Goal: Information Seeking & Learning: Check status

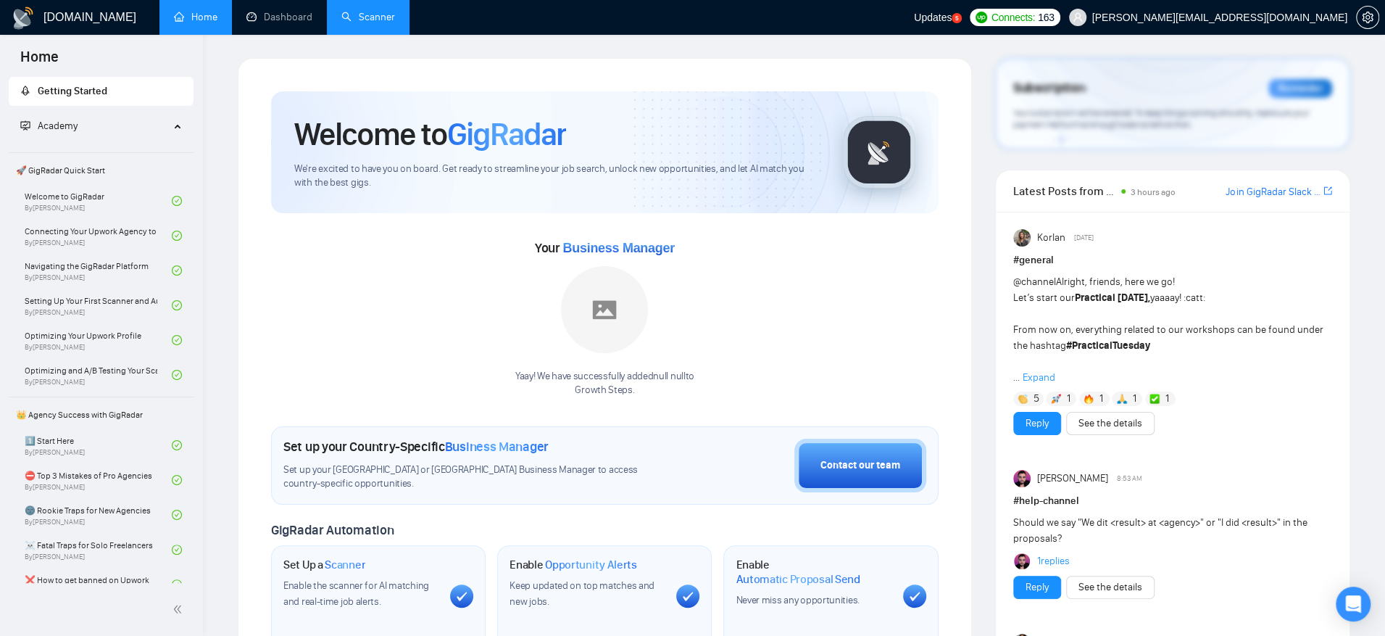
click at [384, 17] on link "Scanner" at bounding box center [368, 17] width 54 height 12
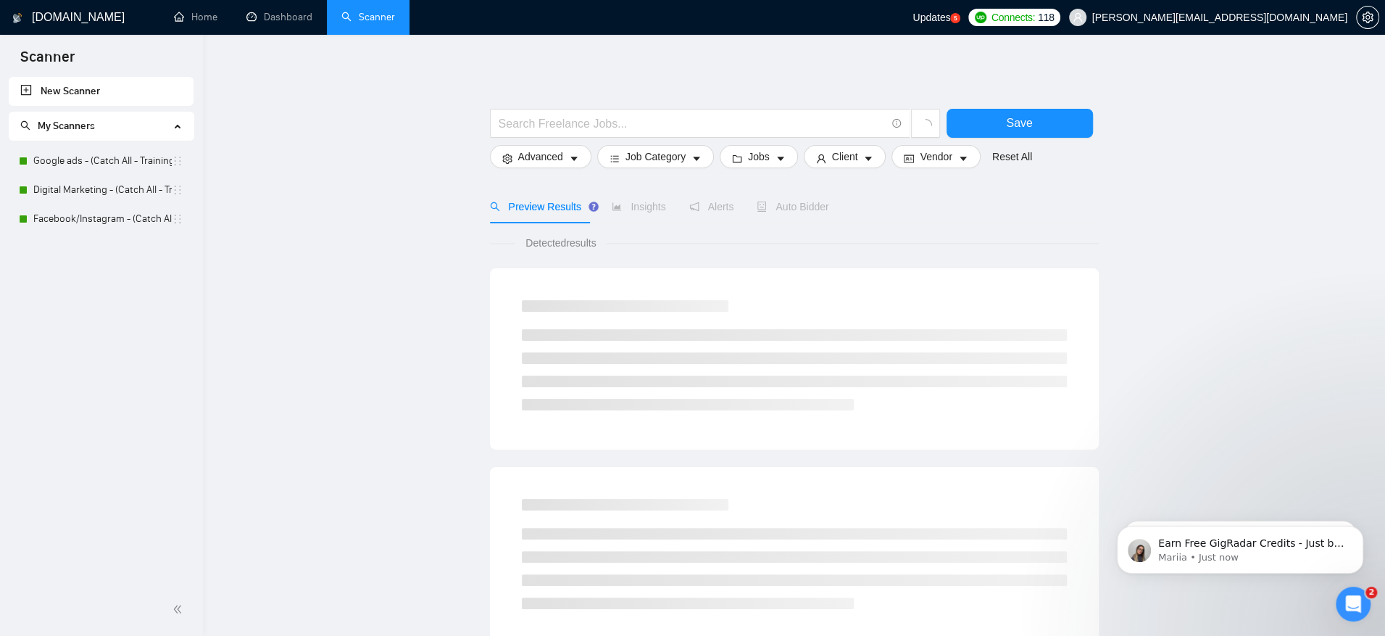
click at [139, 122] on span "My Scanners" at bounding box center [94, 126] width 149 height 29
click at [82, 122] on span "My Scanners" at bounding box center [66, 126] width 57 height 12
click at [24, 124] on icon "search" at bounding box center [25, 125] width 10 height 10
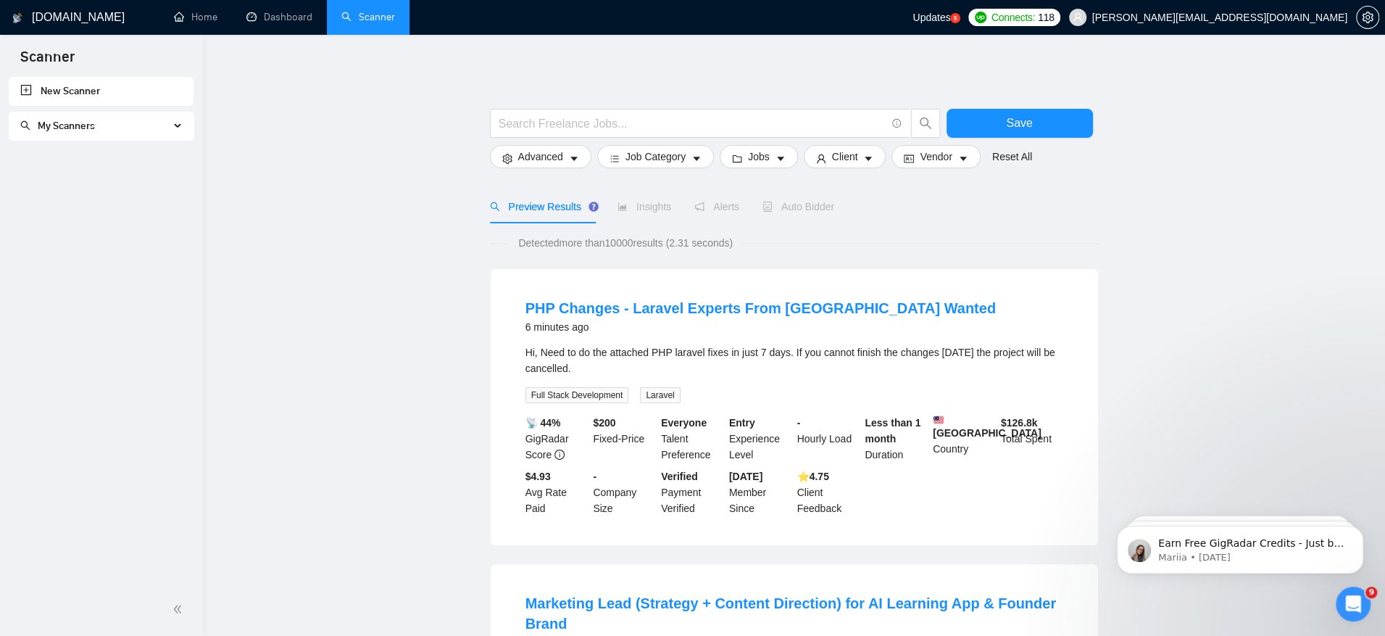
click at [24, 124] on icon "search" at bounding box center [25, 125] width 10 height 10
click at [1349, 604] on icon "Open Intercom Messenger" at bounding box center [1354, 604] width 24 height 24
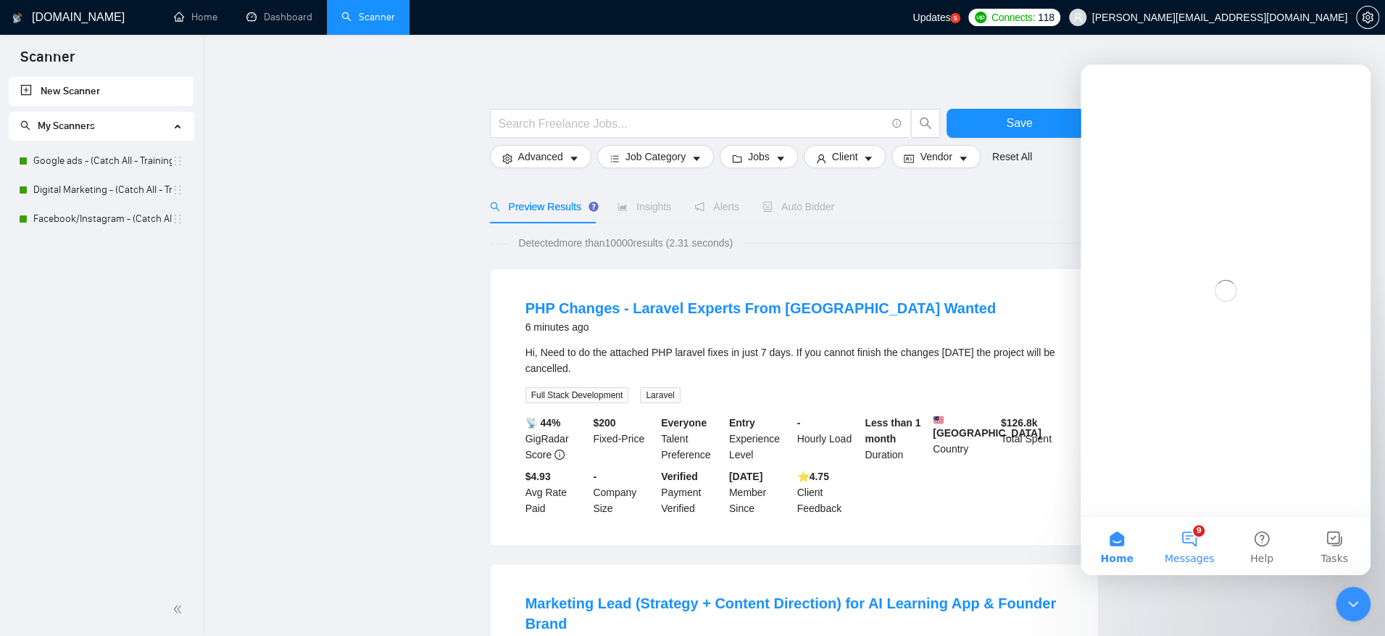
click at [1189, 545] on button "9 Messages" at bounding box center [1189, 546] width 72 height 58
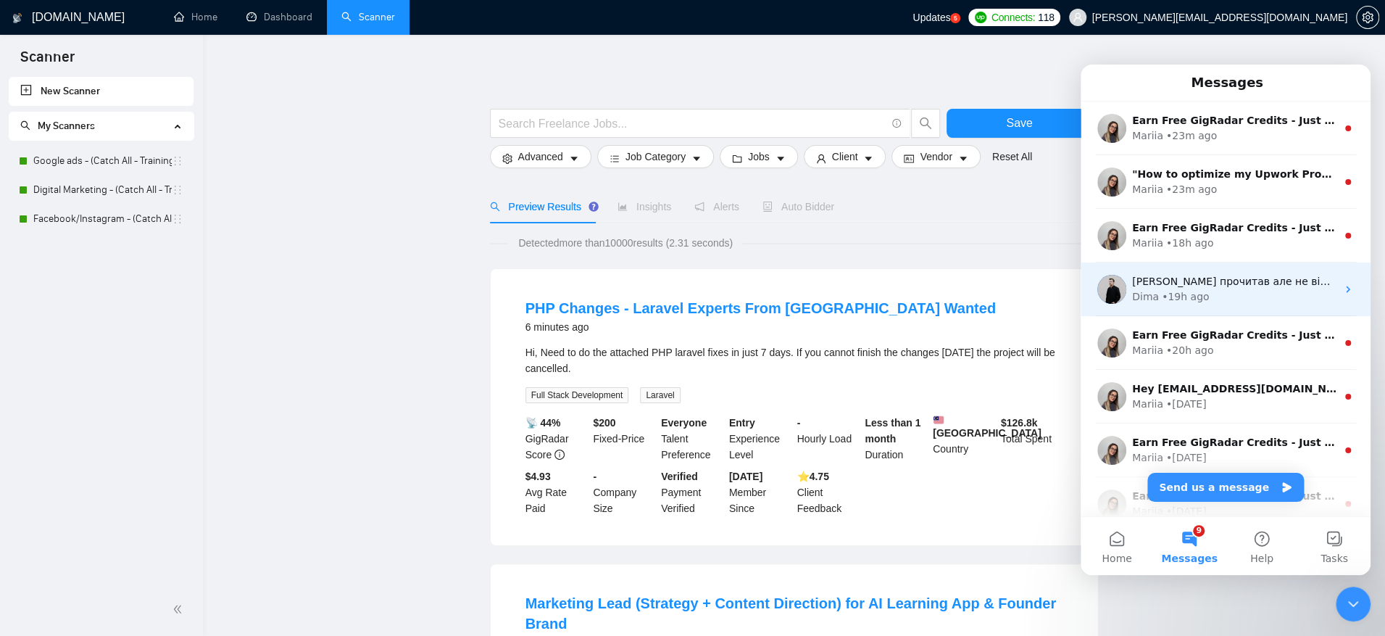
click at [1226, 283] on span "вадим прочитав але не відповів, ну лан, почекаємо" at bounding box center [1296, 281] width 328 height 12
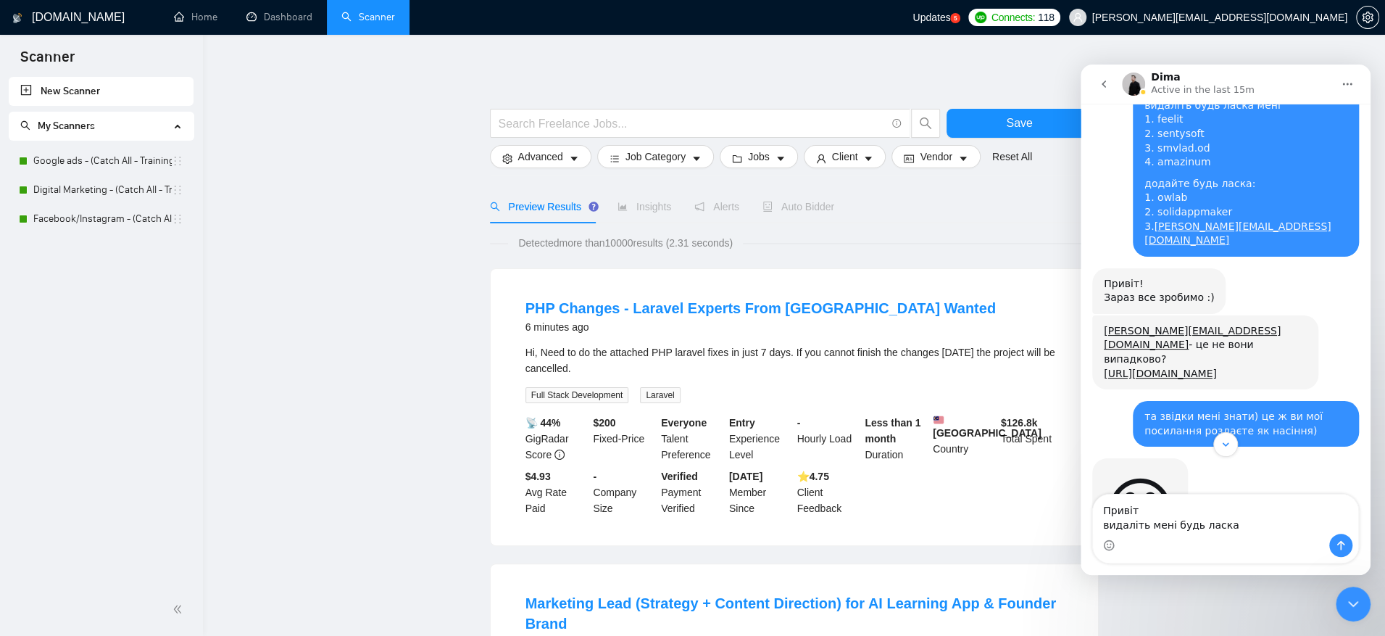
scroll to position [12427, 0]
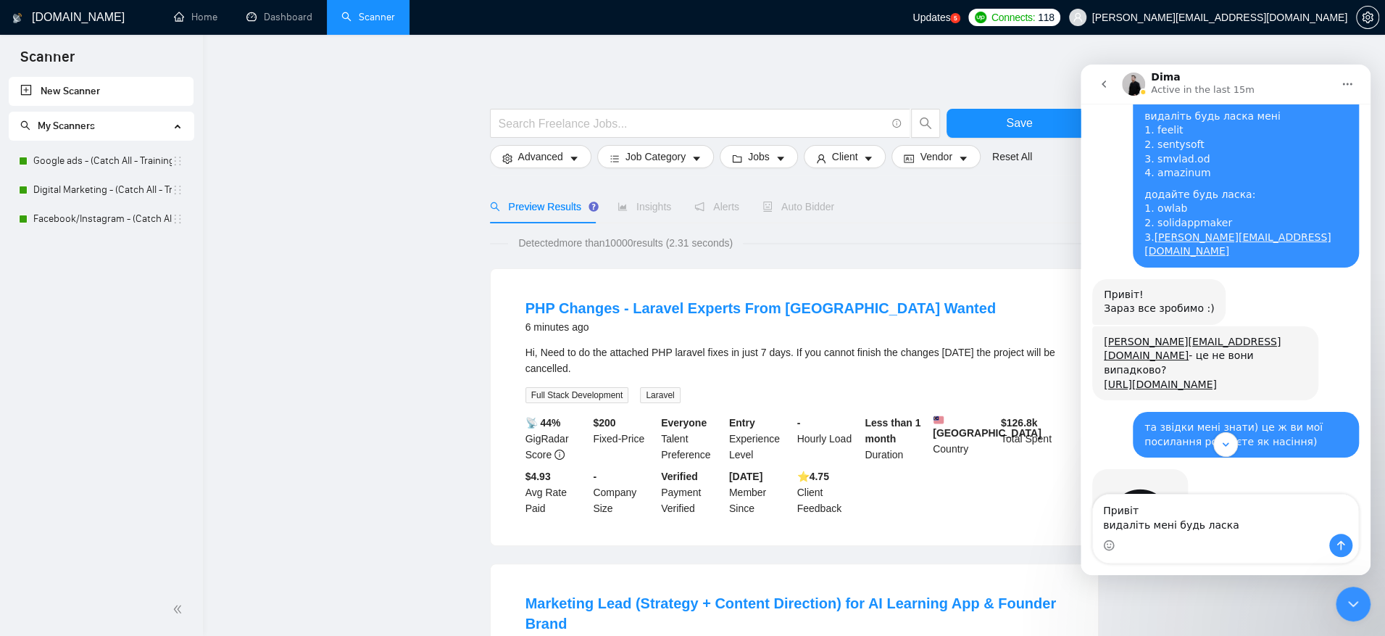
drag, startPoint x: 1280, startPoint y: 336, endPoint x: 1144, endPoint y: 336, distance: 135.5
copy link "ryan@growthsteps.com"
click at [1156, 507] on textarea "Привіт видаліть мені будь ласка" at bounding box center [1225, 513] width 265 height 39
paste textarea "ryan@growthsteps.com"
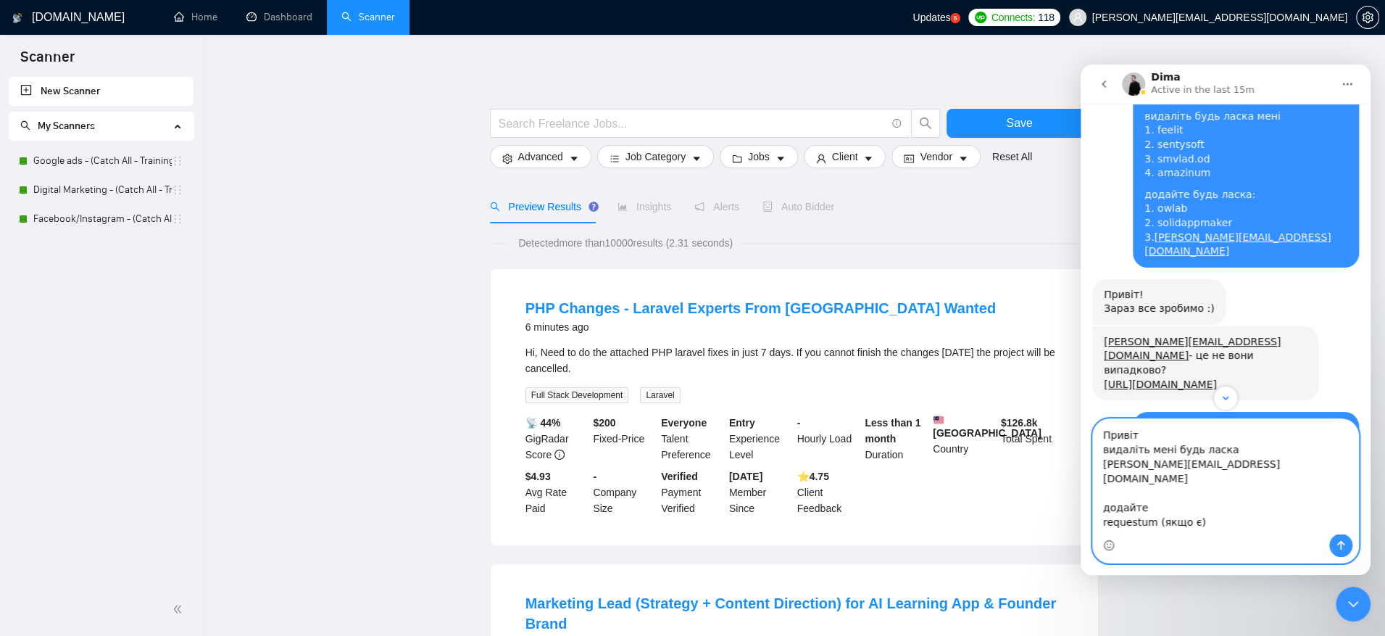
scroll to position [9, 0]
drag, startPoint x: 1115, startPoint y: 530, endPoint x: 1086, endPoint y: 515, distance: 33.1
click at [1086, 515] on div "Привіт видаліть мені будь ласка ryan@growthsteps.com додайте requestum (якщо є)…" at bounding box center [1226, 490] width 290 height 145
type textarea "Привіт видаліть мені будь ласка ryan@growthsteps.com додайте requestum (якщо є)…"
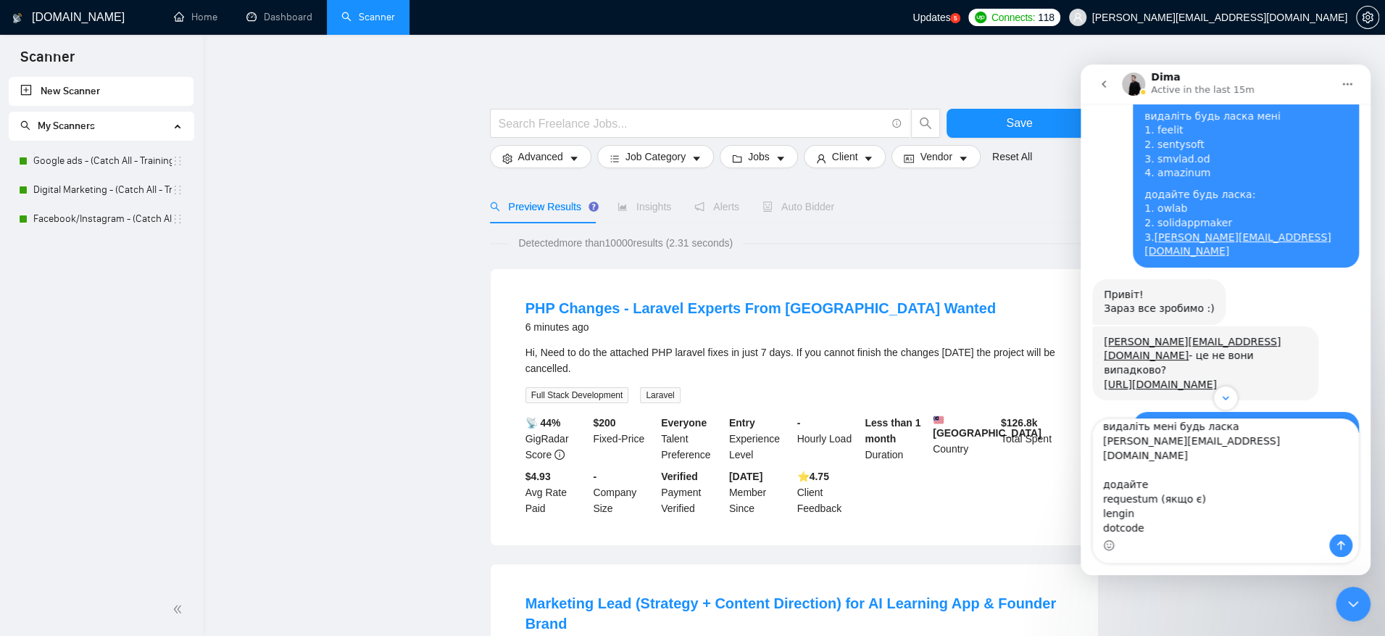
click at [1360, 608] on icon "Close Intercom Messenger" at bounding box center [1352, 603] width 17 height 17
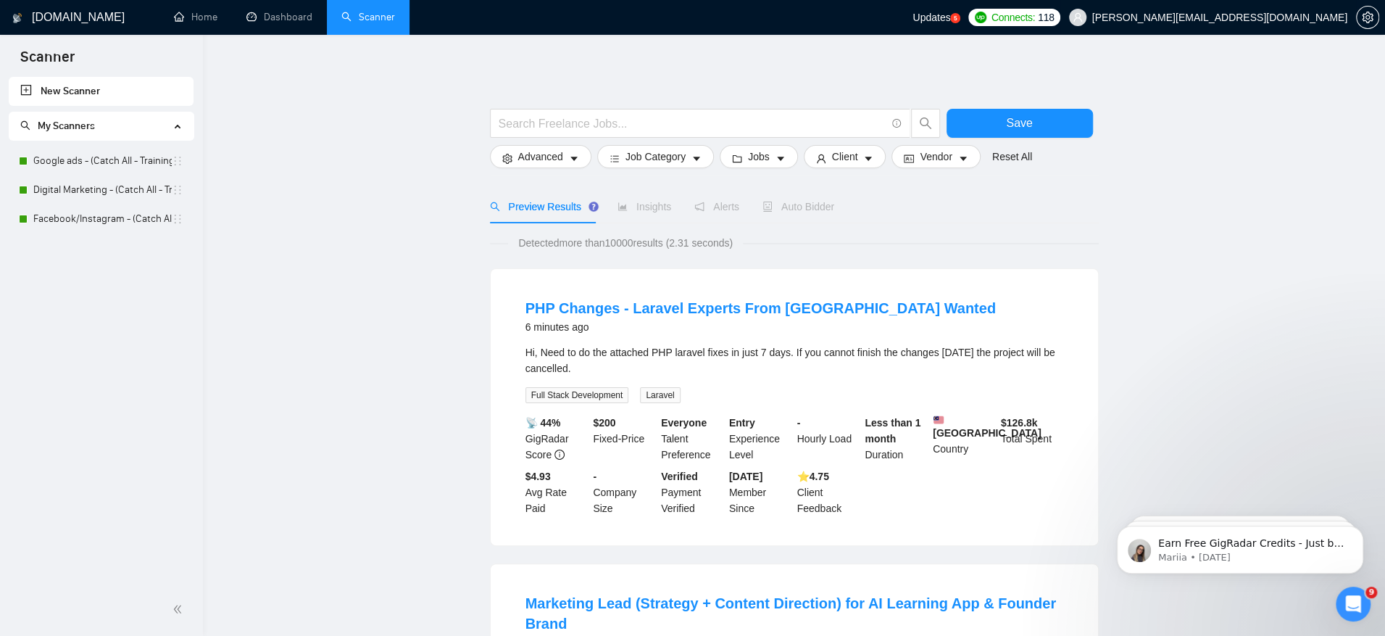
scroll to position [13487, 0]
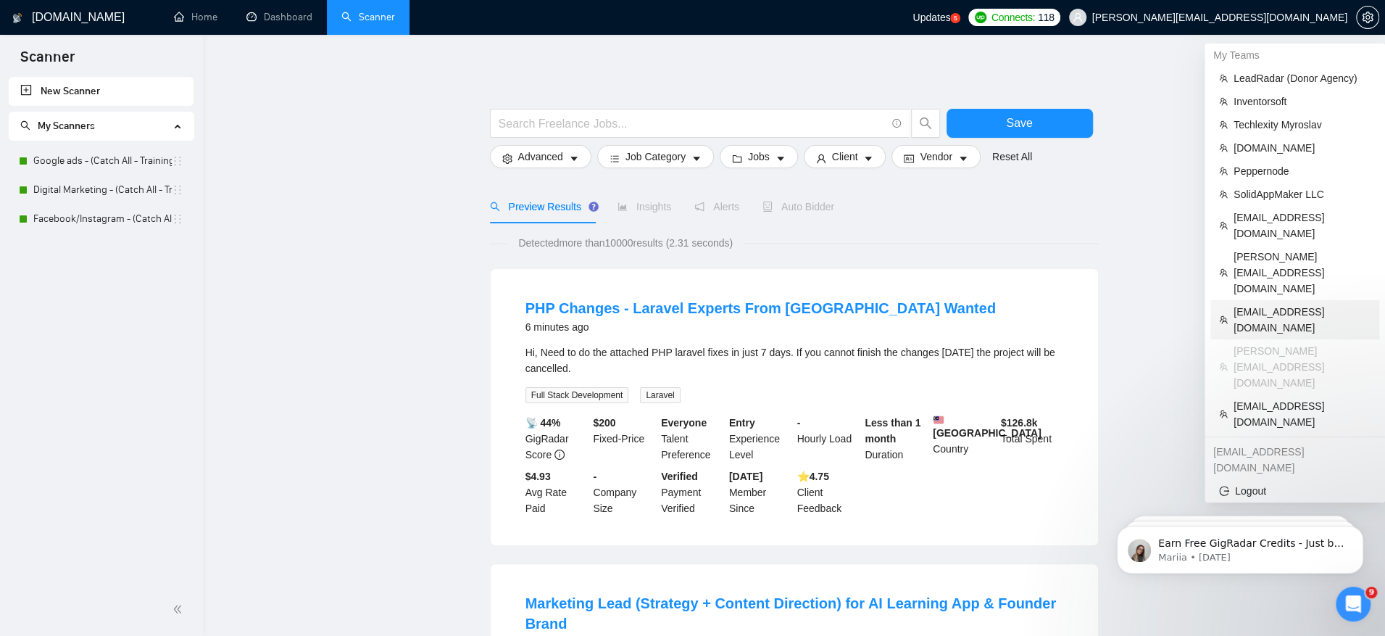
click at [1313, 304] on span "maksstair@gmail.com" at bounding box center [1302, 320] width 137 height 32
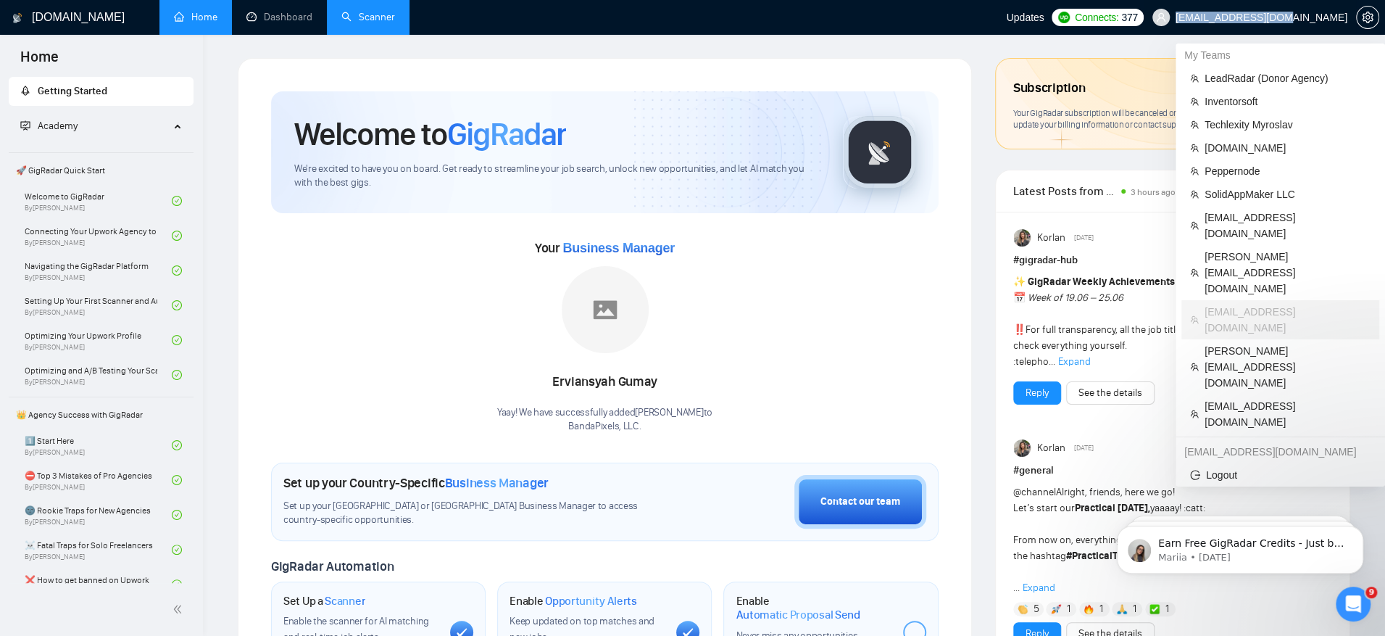
click at [1347, 17] on span "maksstair@gmail.com" at bounding box center [1250, 17] width 212 height 46
copy span "maksstair@gmail.com"
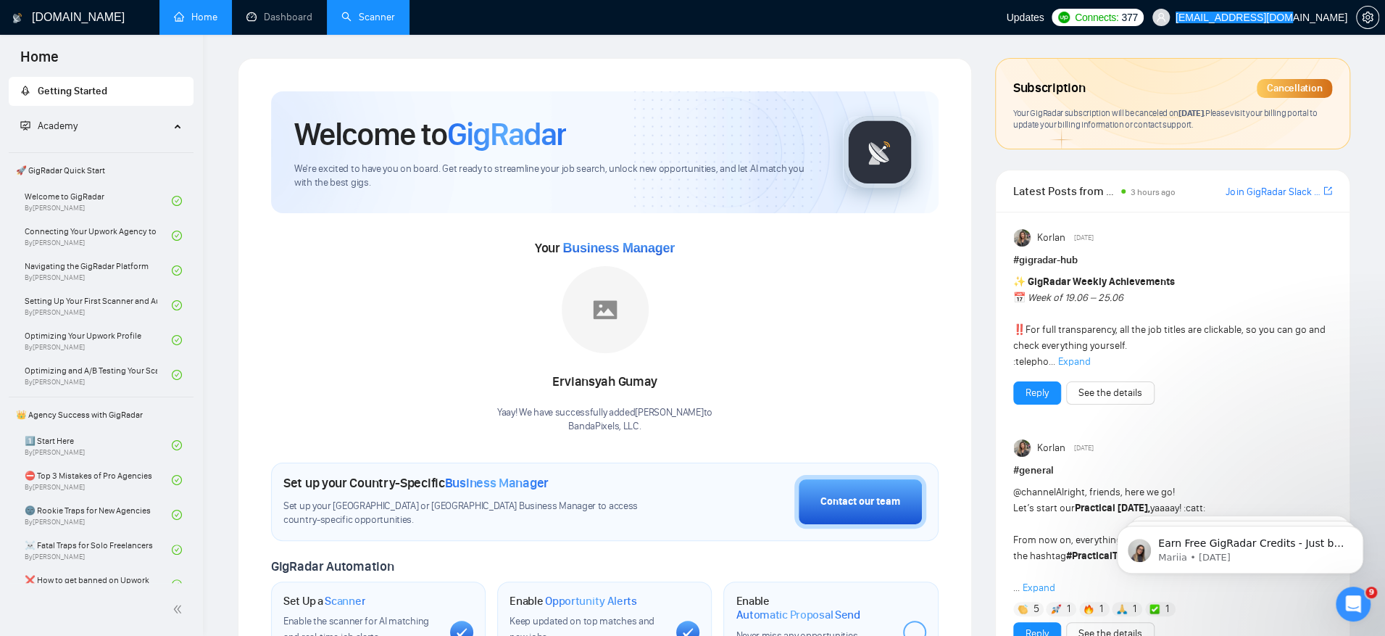
click at [1353, 602] on icon "Open Intercom Messenger" at bounding box center [1354, 604] width 24 height 24
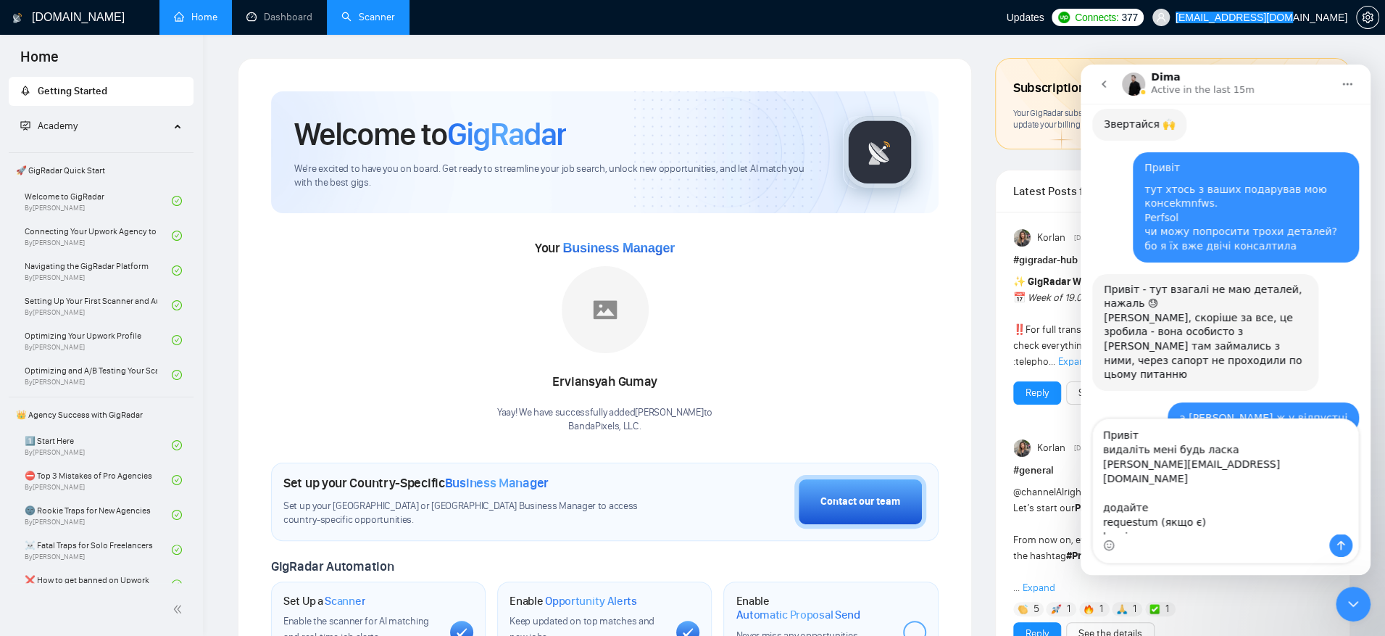
scroll to position [13487, 0]
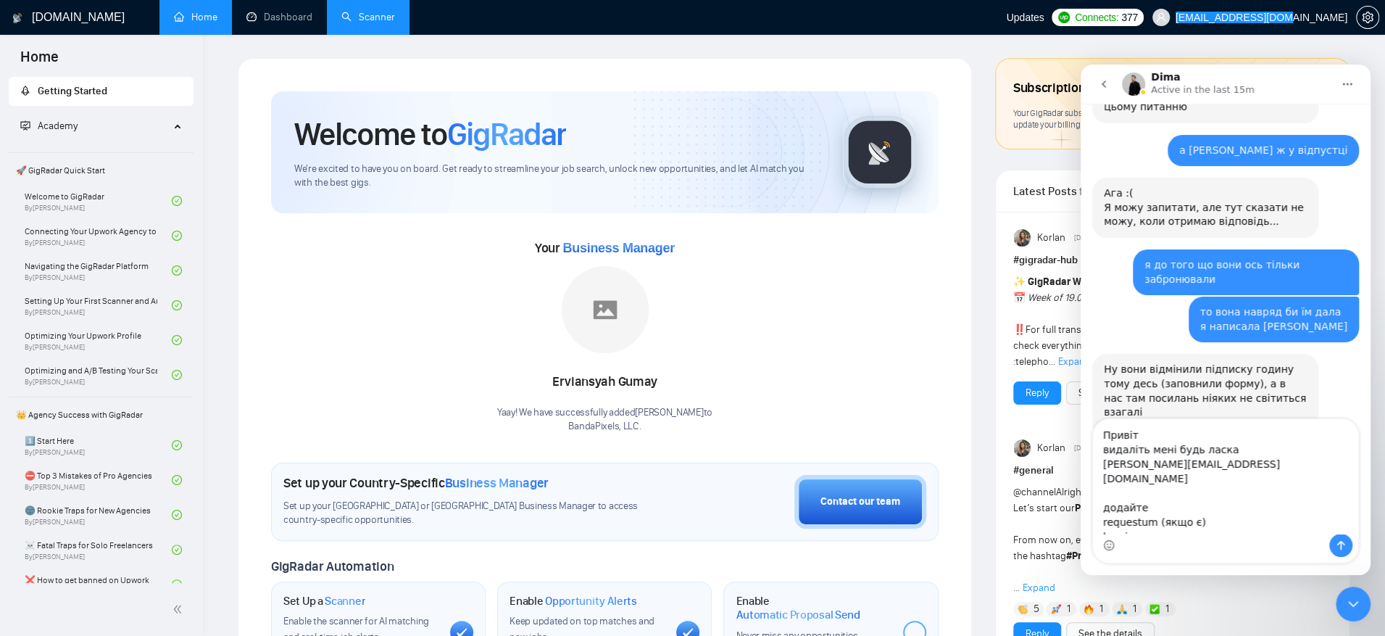
click at [1196, 472] on textarea "Привіт видаліть мені будь ласка ryan@growthsteps.com додайте requestum (якщо є)…" at bounding box center [1225, 476] width 265 height 115
click at [1253, 525] on textarea "Привіт видаліть мені будь ласка ryan@growthsteps.com maksstair@gmail.com invent…" at bounding box center [1225, 476] width 265 height 115
click at [1153, 526] on textarea "Привіт видаліть мені будь ласка ryan@growthsteps.com maksstair@gmail.com invent…" at bounding box center [1225, 476] width 265 height 115
drag, startPoint x: 1147, startPoint y: 525, endPoint x: 1200, endPoint y: 499, distance: 59.6
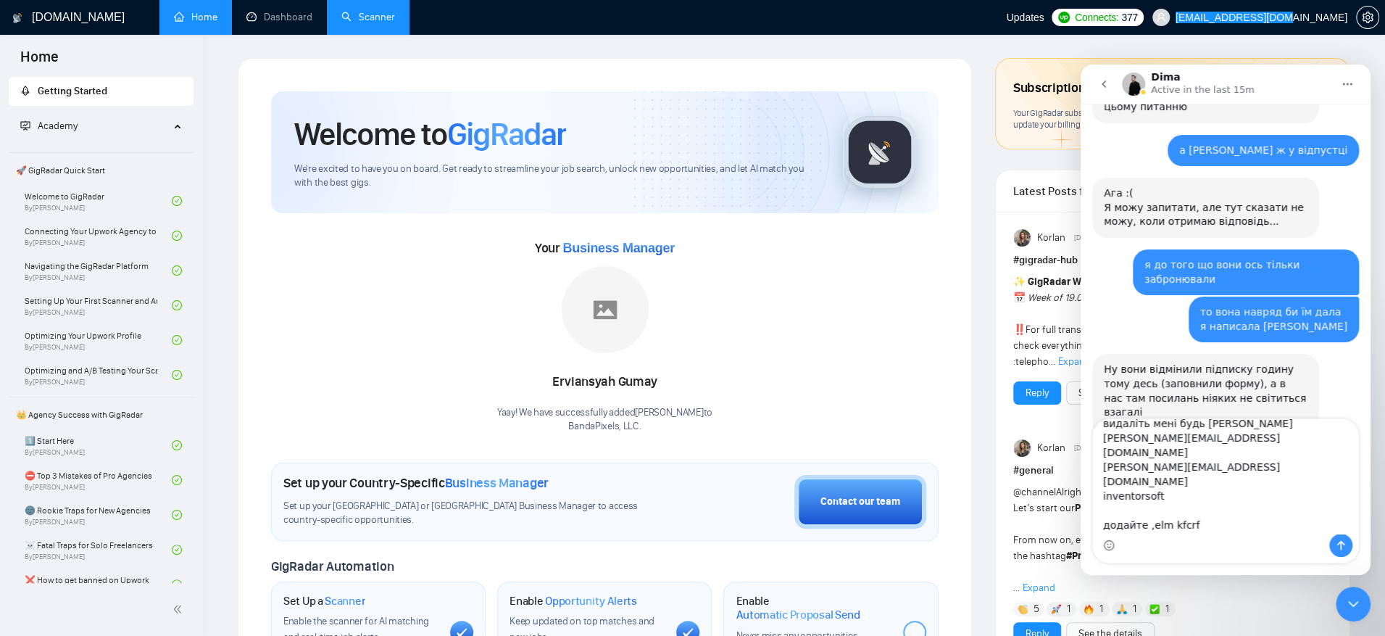
click at [1200, 499] on textarea "Привіт видаліть мені будь ласка ryan@growthsteps.com maksstair@gmail.com invent…" at bounding box center [1225, 476] width 265 height 115
type textarea "Привіт видаліть мені будь ласка ryan@growthsteps.com maksstair@gmail.com invent…"
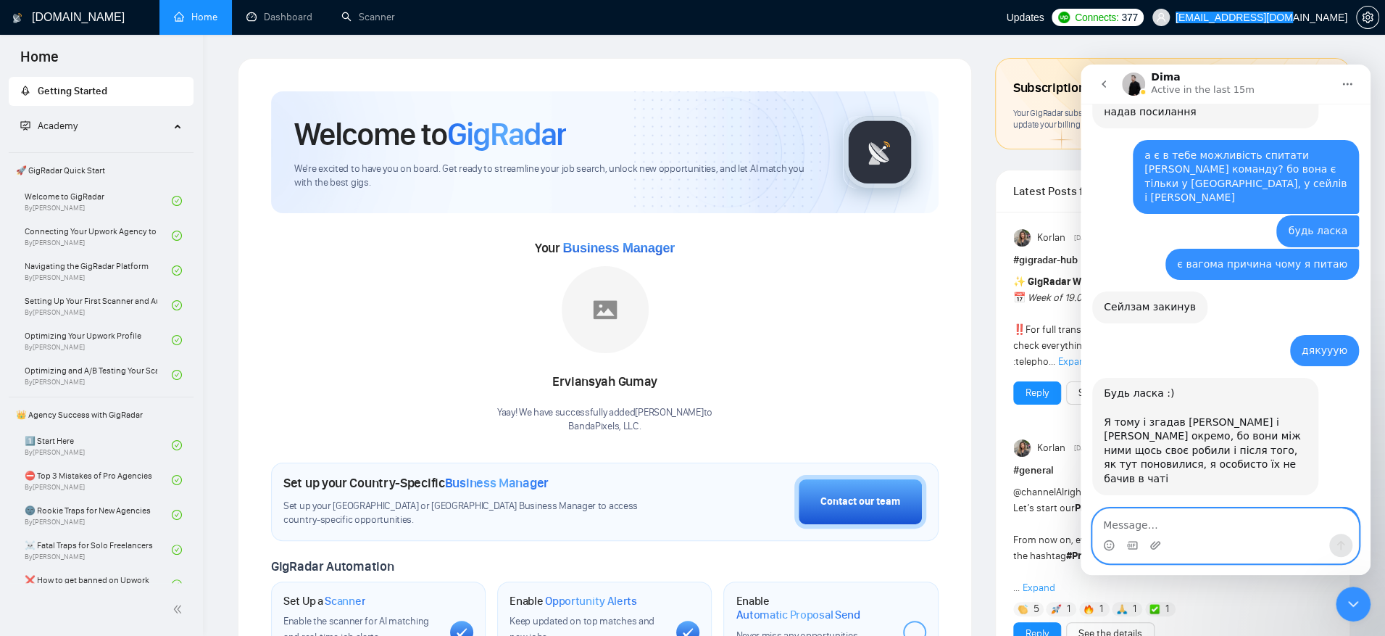
scroll to position [13859, 0]
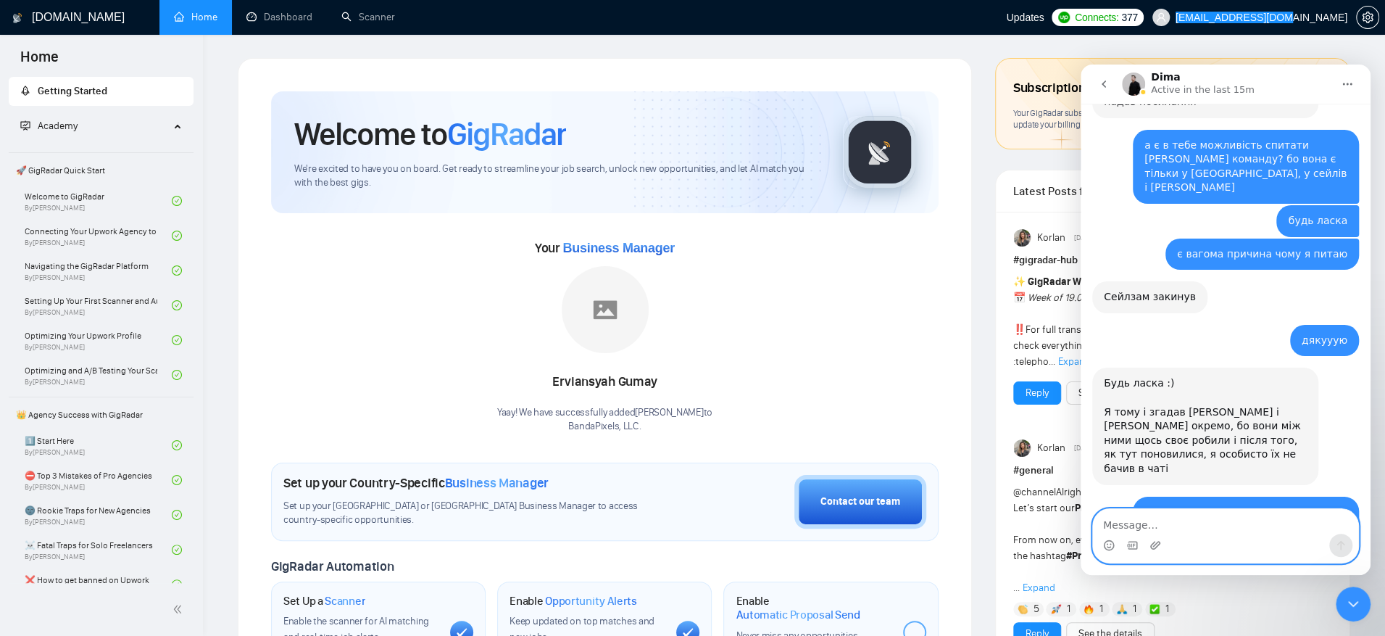
click at [1189, 530] on textarea "Message…" at bounding box center [1225, 521] width 265 height 25
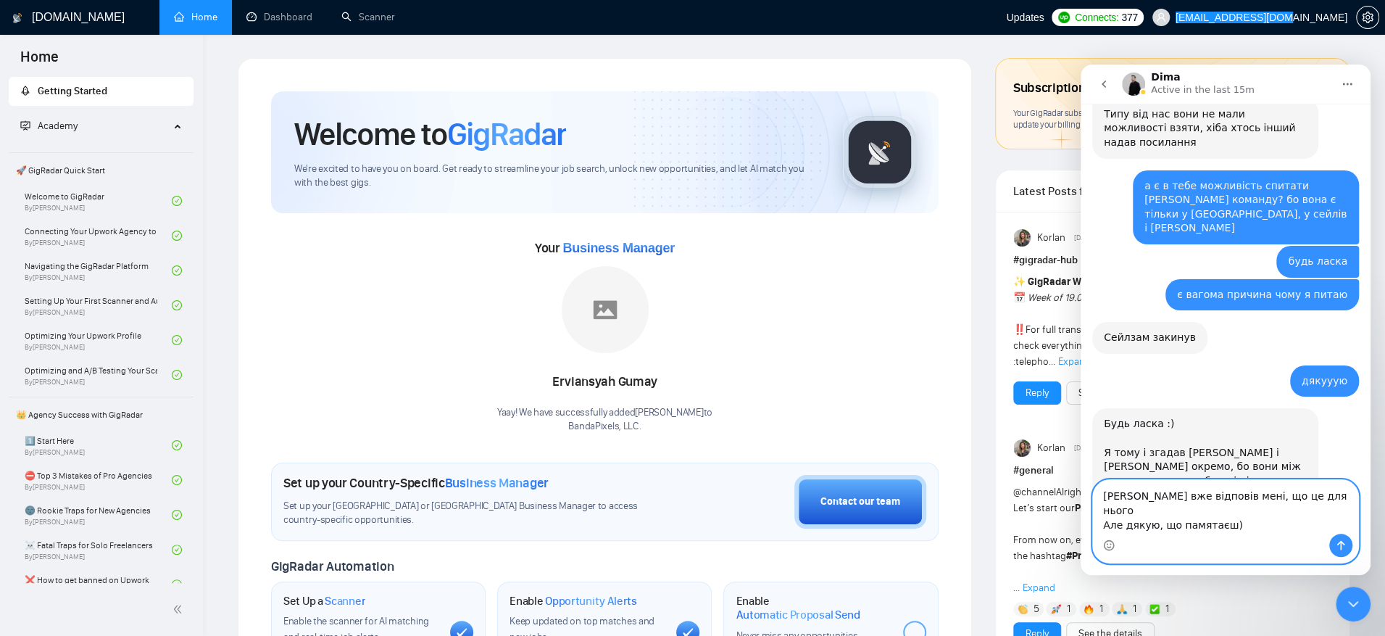
scroll to position [13833, 0]
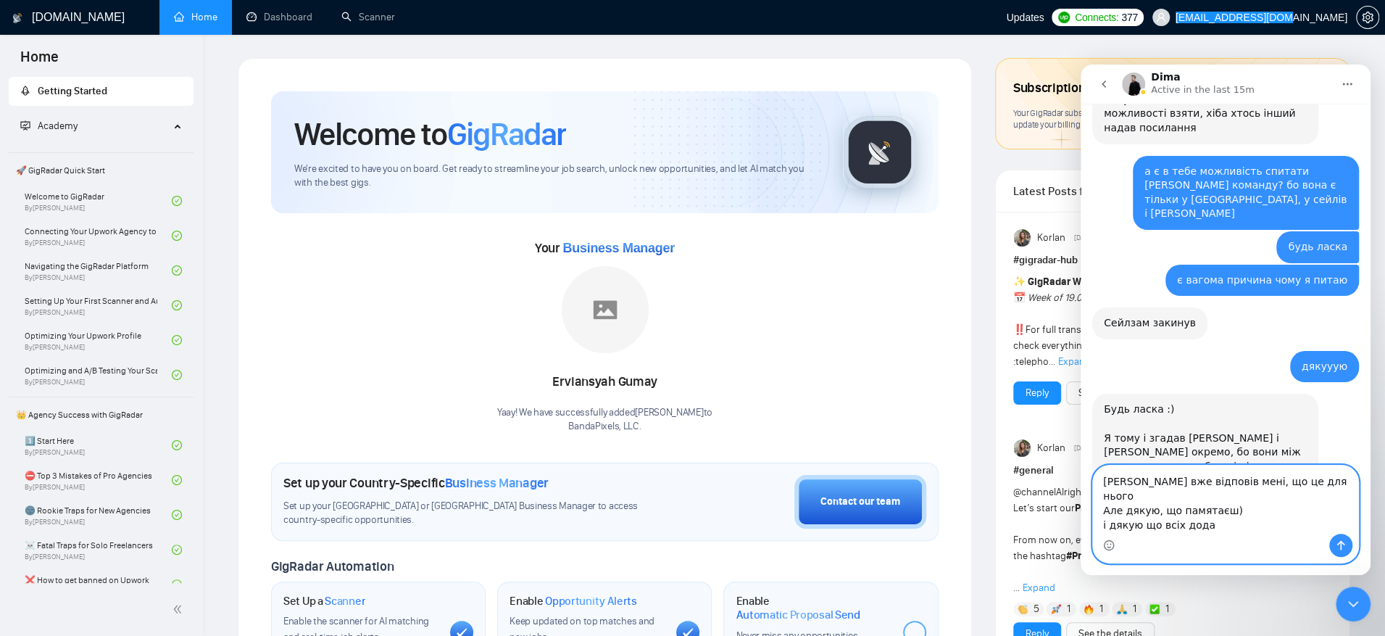
type textarea "Вадим вже відповів мені, що це для нього Але дякую, що памятаєш) і дякую що всі…"
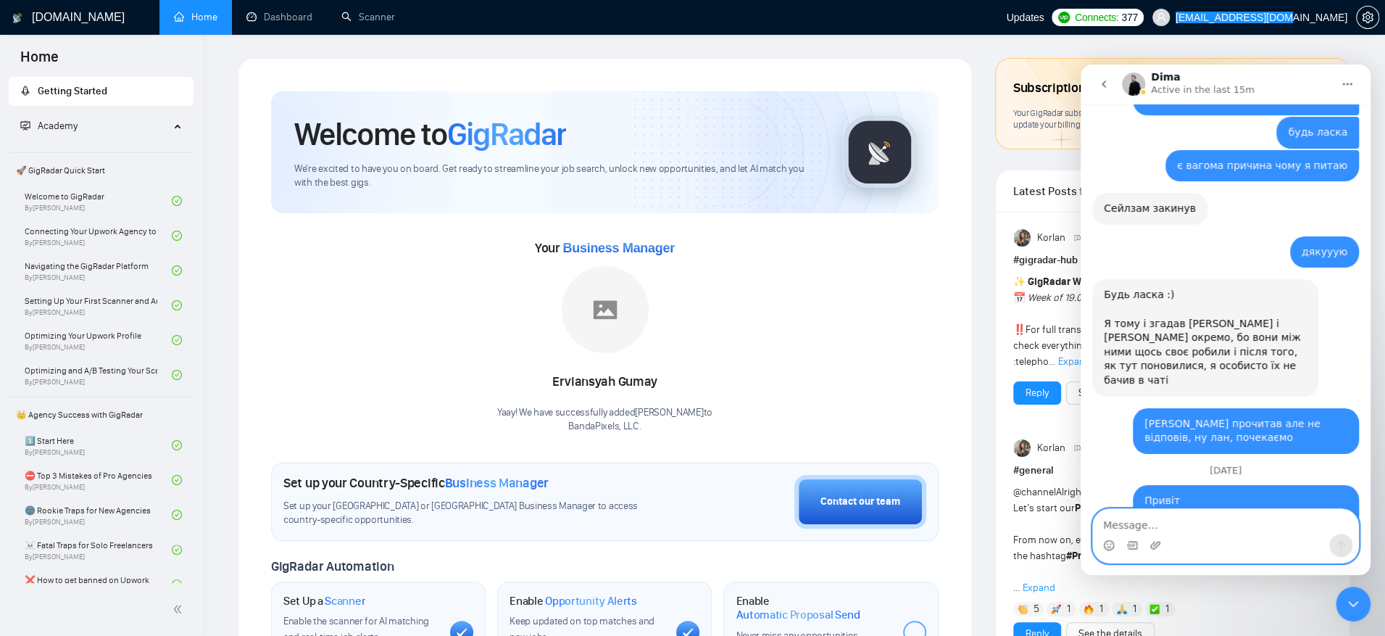
scroll to position [13989, 0]
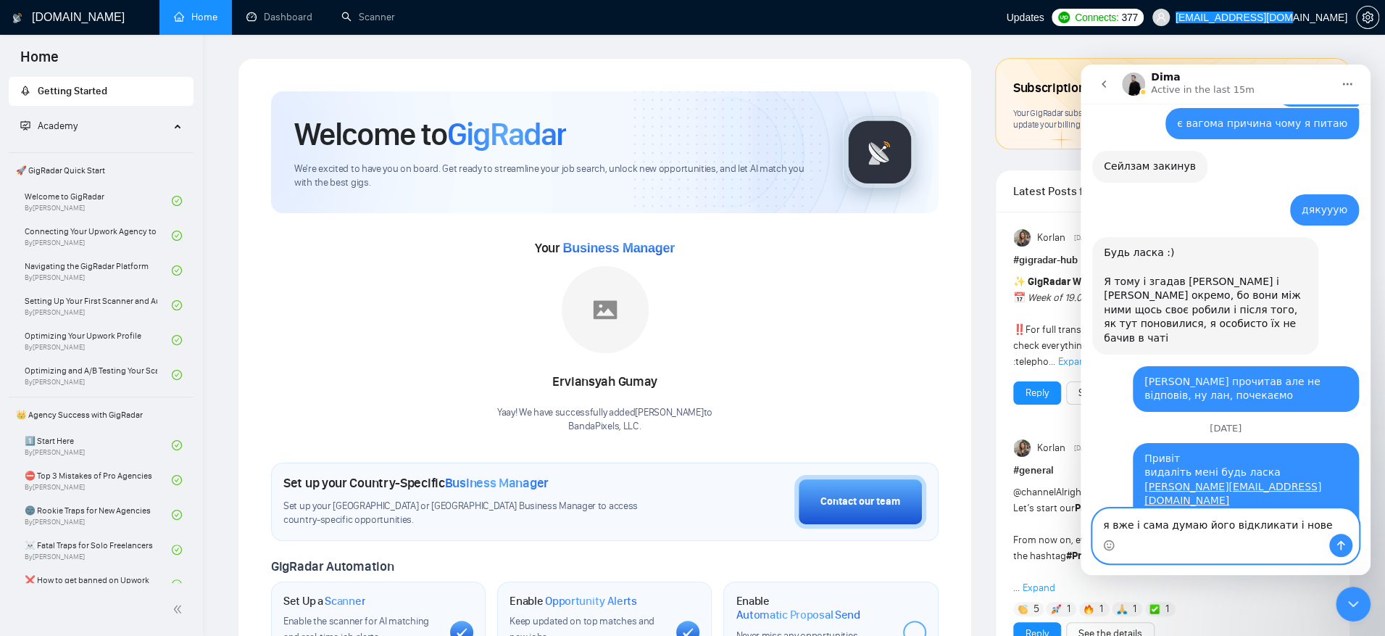
drag, startPoint x: 1197, startPoint y: 525, endPoint x: 1187, endPoint y: 525, distance: 9.4
click at [1187, 525] on textarea "я вже і сама думаю його відкликати і нове" at bounding box center [1225, 521] width 265 height 25
click at [1317, 520] on textarea "я вже і сама думала його відкликати і нове" at bounding box center [1225, 521] width 265 height 25
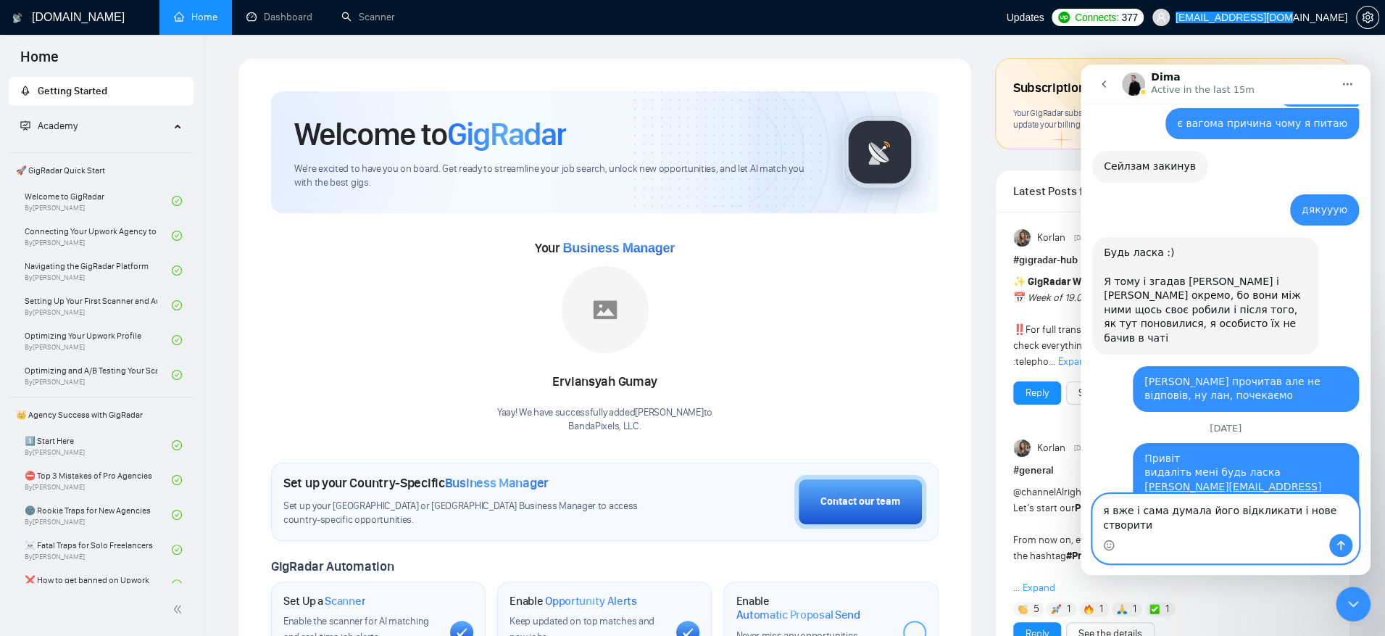
scroll to position [14004, 0]
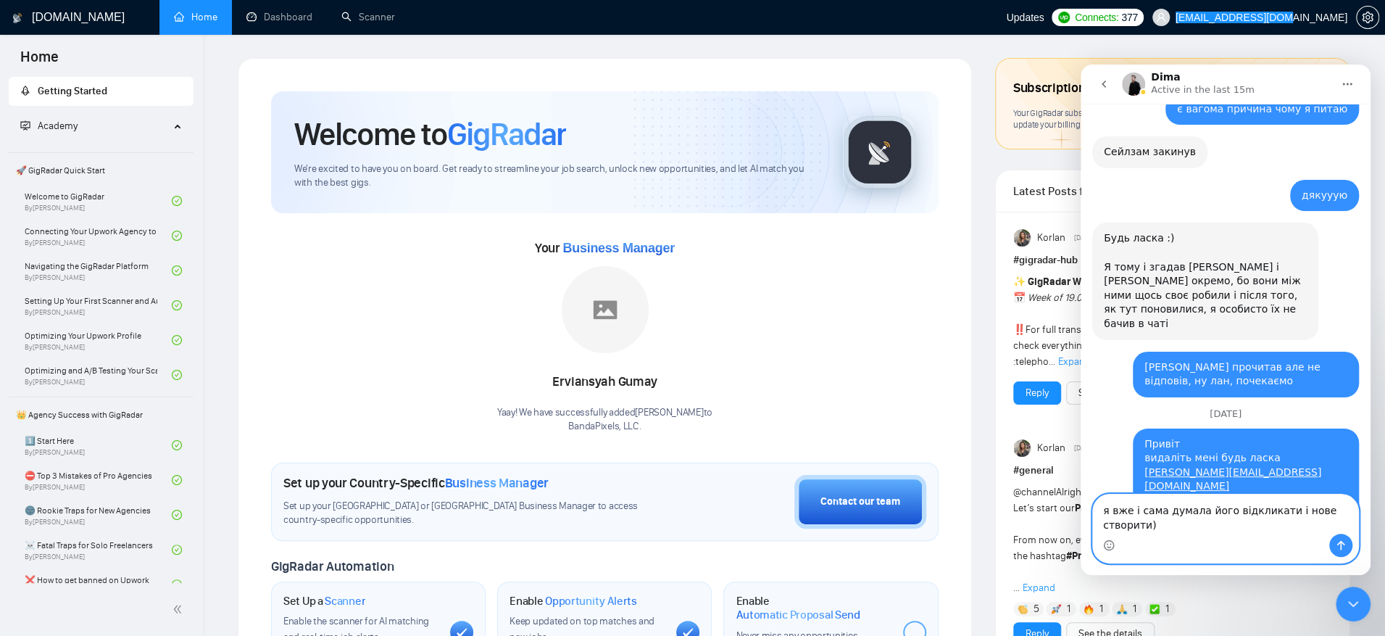
type textarea "я вже і сама думала його відкликати і нове створити))"
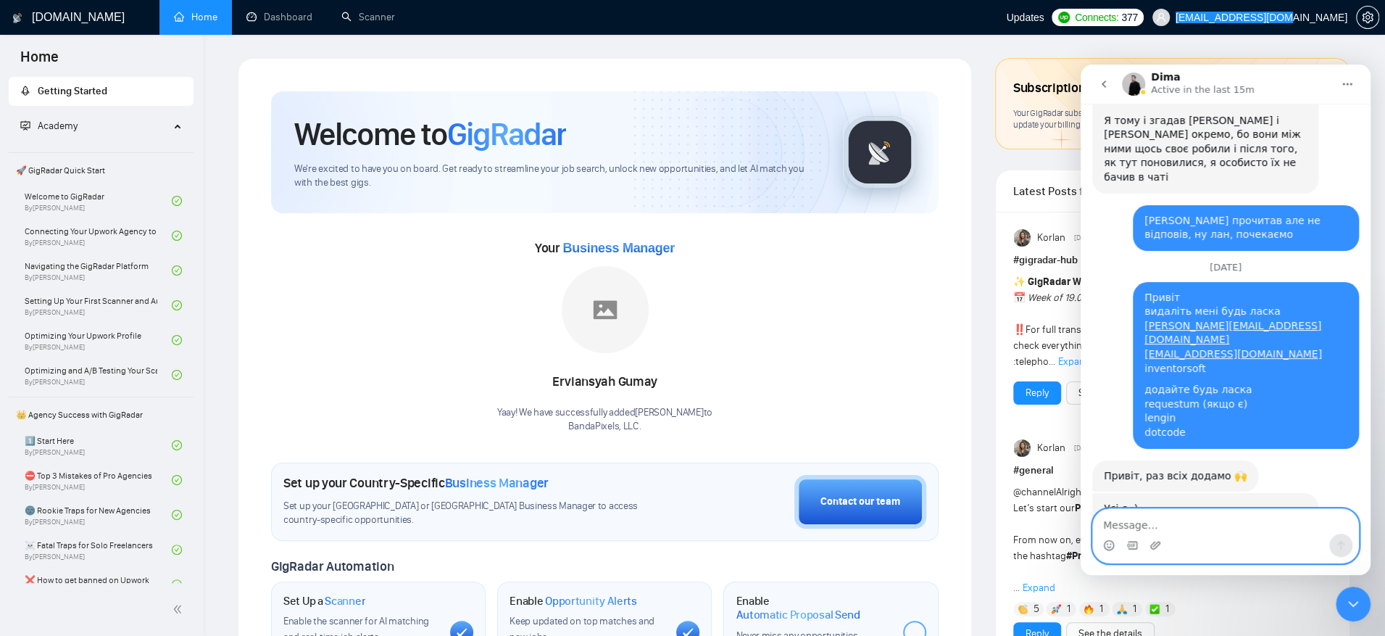
scroll to position [14216, 0]
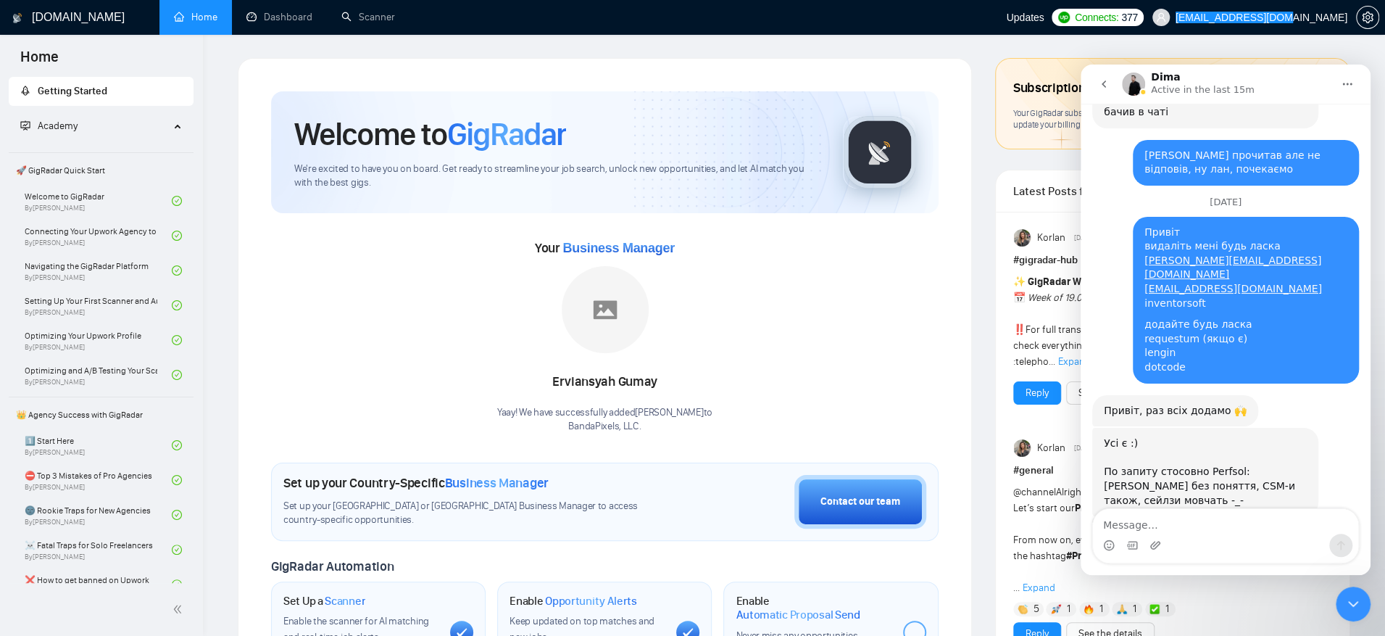
click at [1190, 546] on div "Intercom messenger" at bounding box center [1225, 544] width 265 height 23
click at [1195, 532] on textarea "Message…" at bounding box center [1225, 521] width 265 height 25
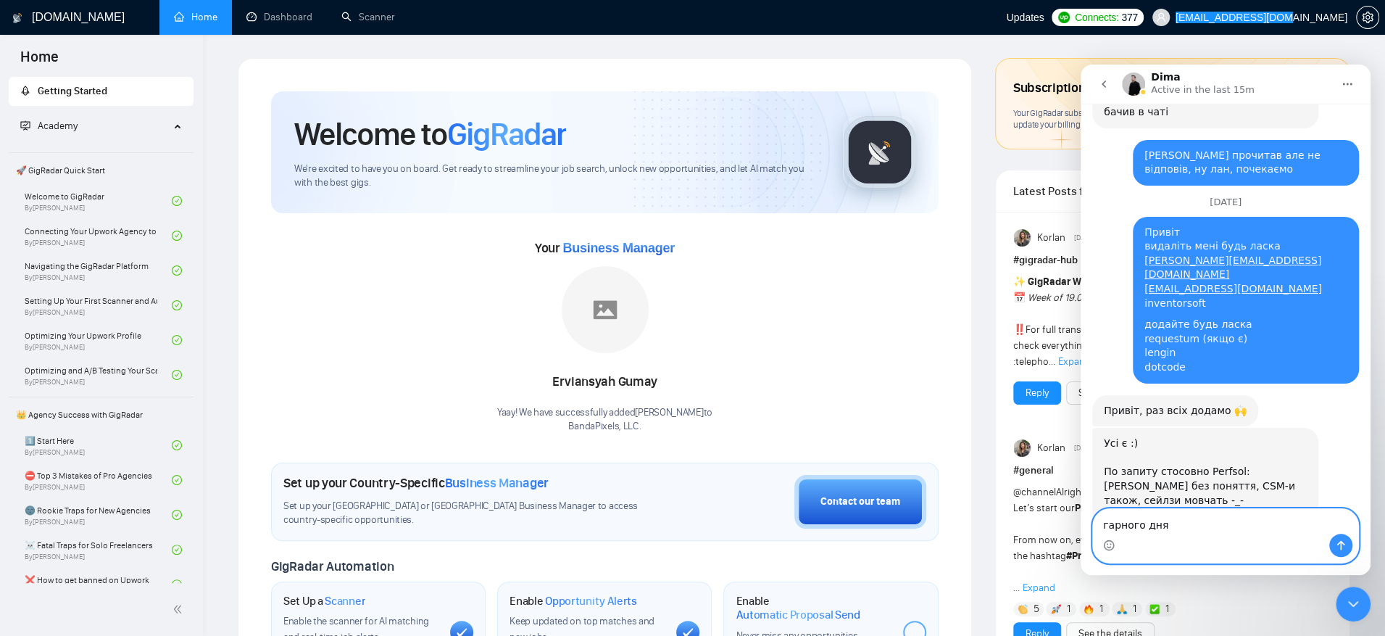
type textarea "гарного дня)"
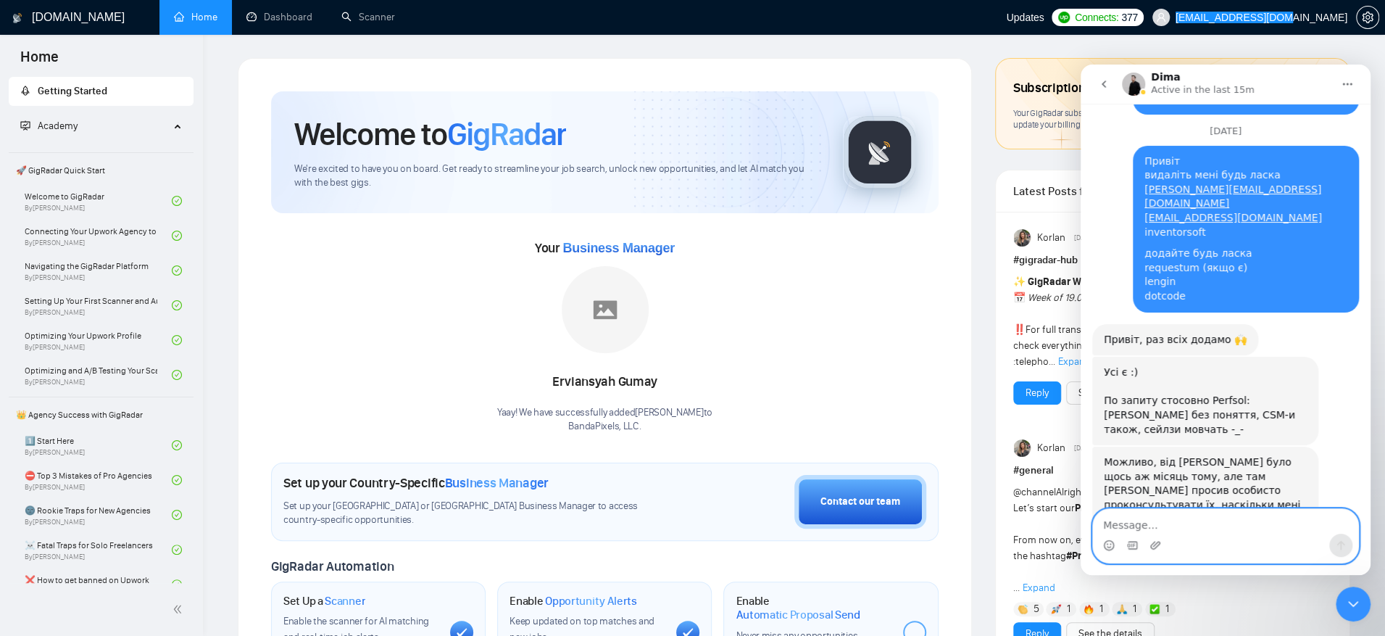
scroll to position [14302, 0]
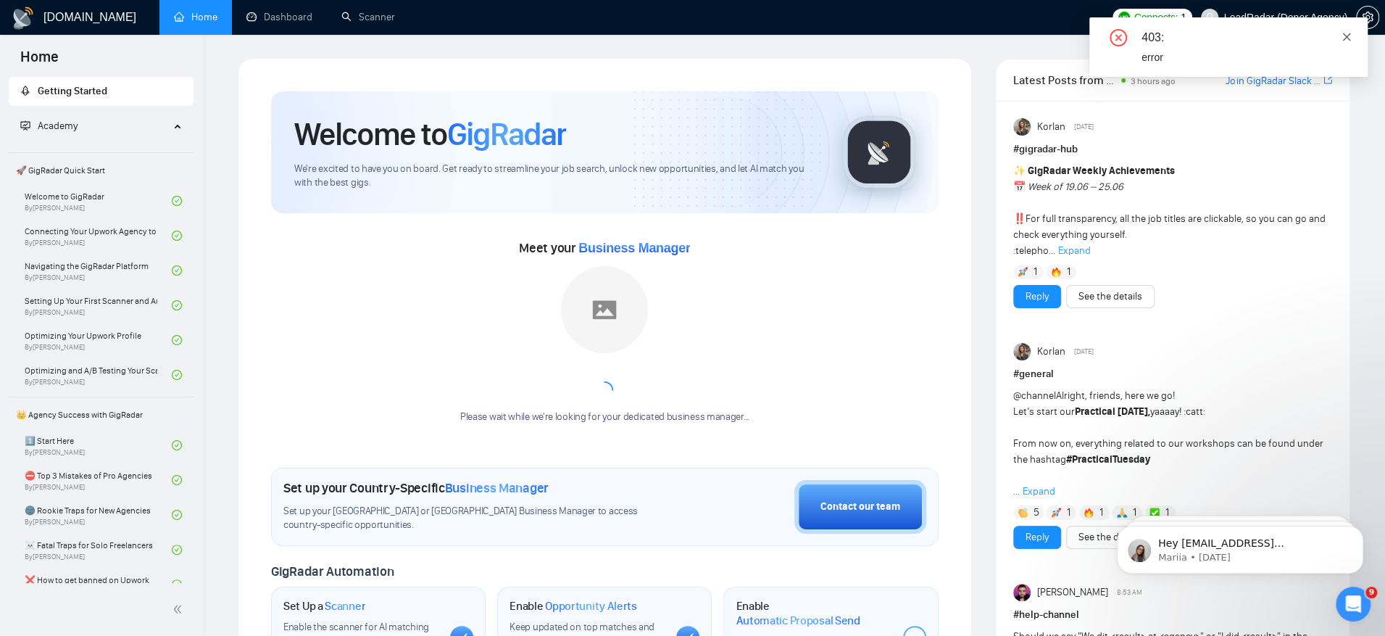
click at [1348, 41] on icon "close" at bounding box center [1347, 37] width 10 height 10
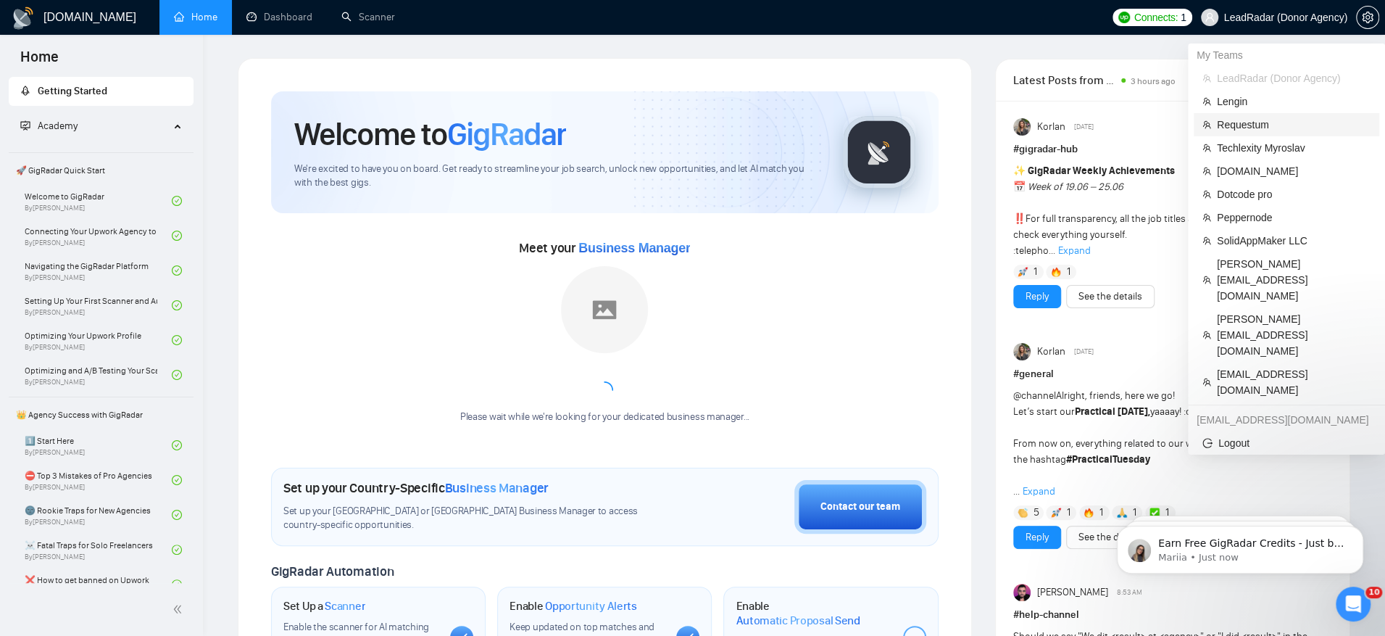
click at [1286, 122] on span "Requestum" at bounding box center [1294, 125] width 154 height 16
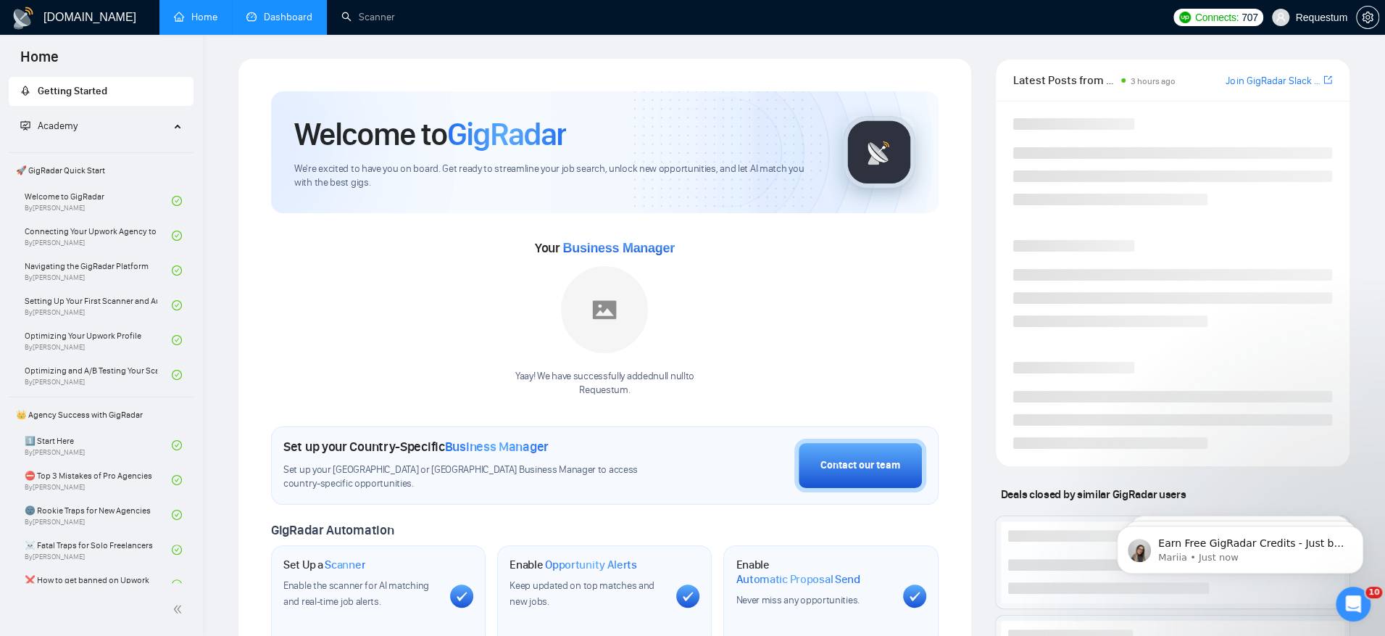
click at [285, 23] on link "Dashboard" at bounding box center [279, 17] width 66 height 12
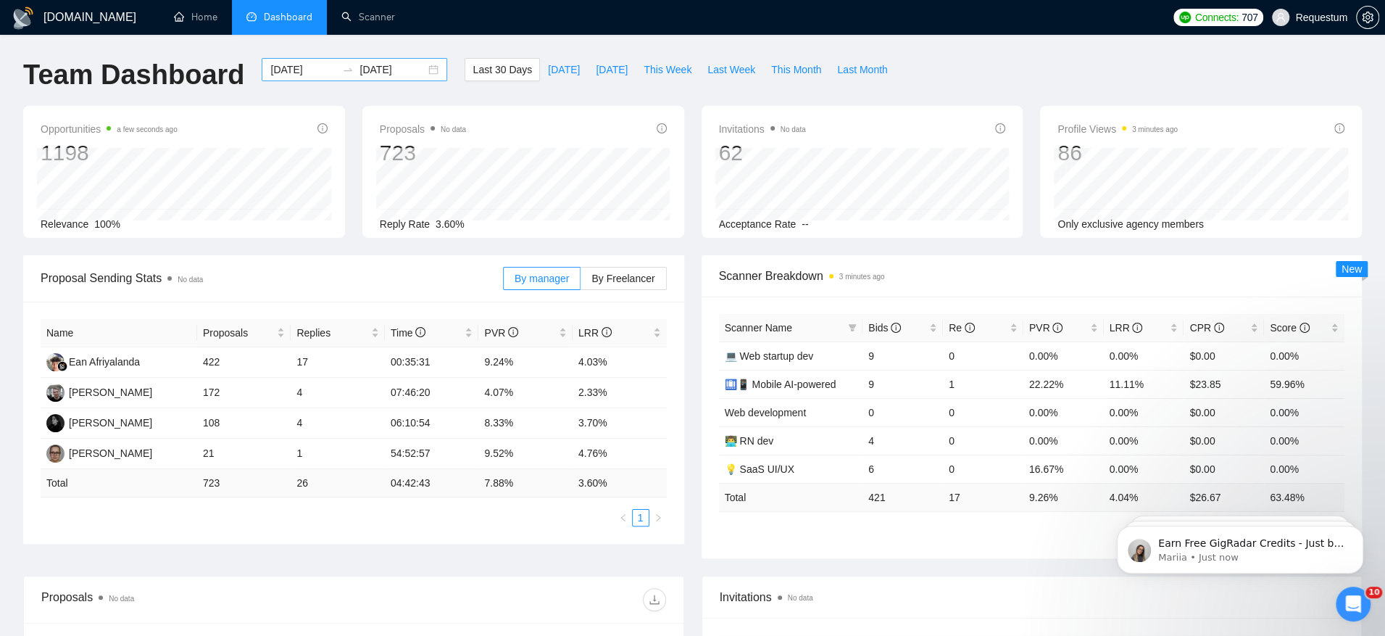
click at [278, 67] on input "[DATE]" at bounding box center [303, 70] width 66 height 16
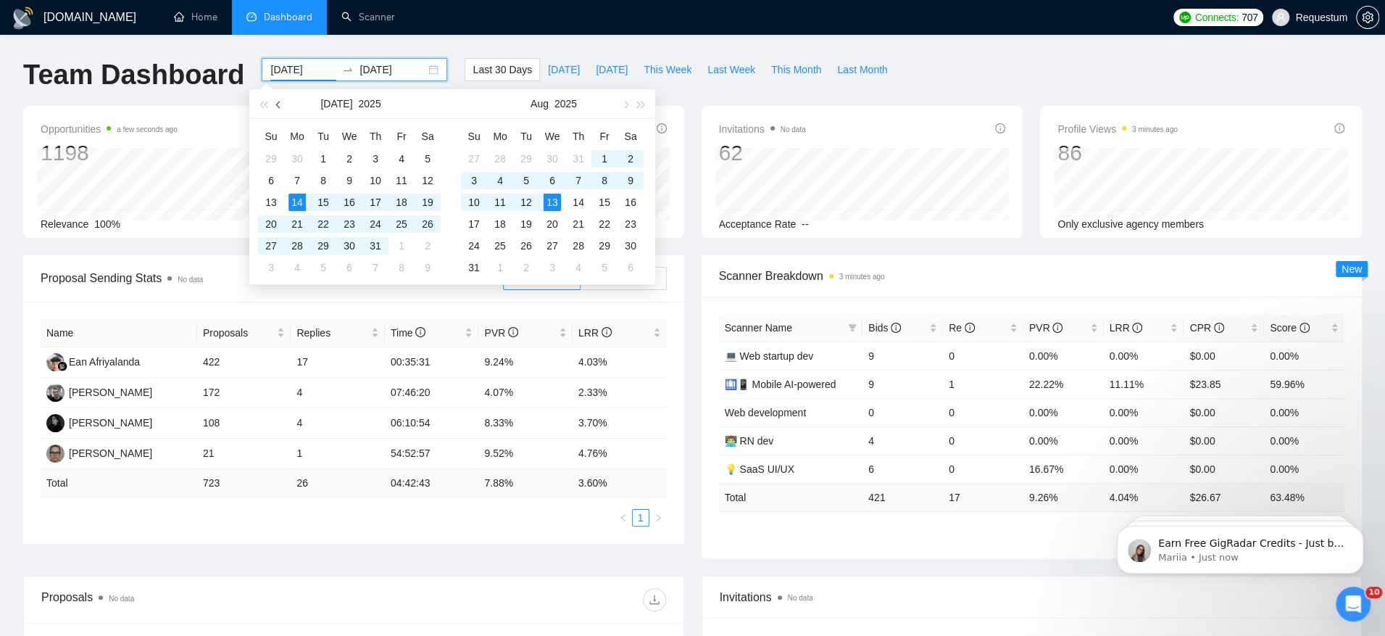
click at [278, 110] on button "button" at bounding box center [279, 103] width 16 height 29
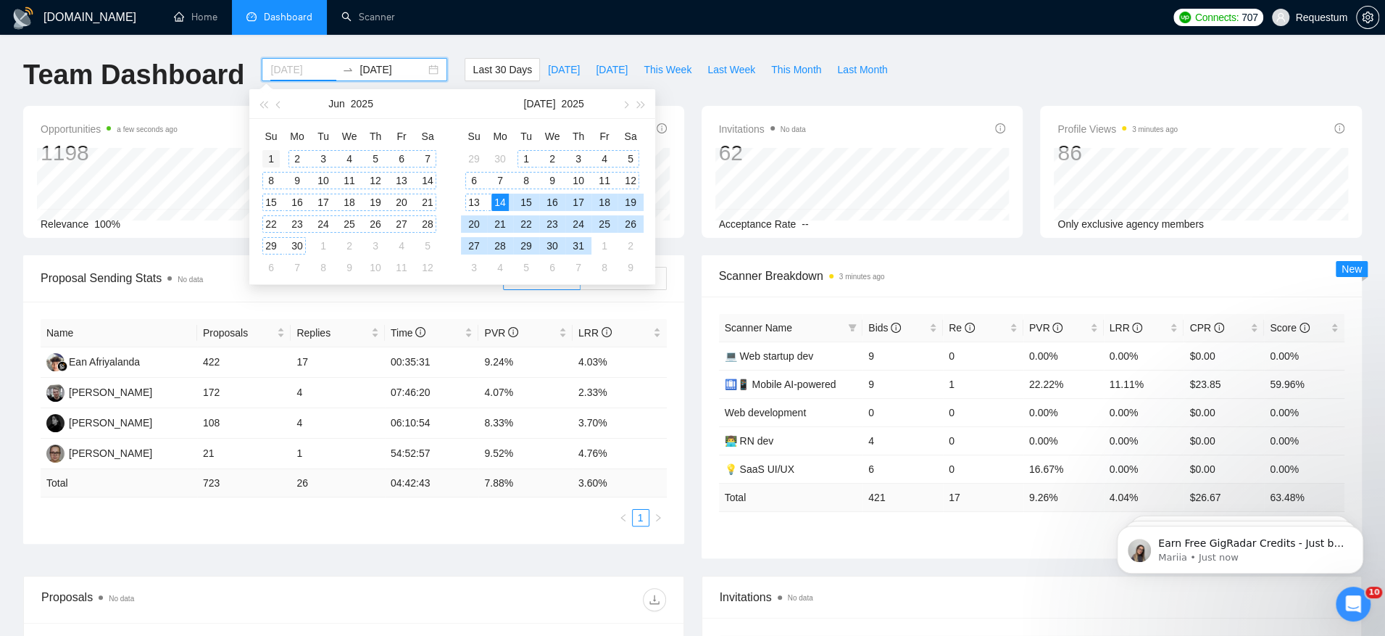
type input "2025-06-01"
click at [272, 161] on div "1" at bounding box center [270, 158] width 17 height 17
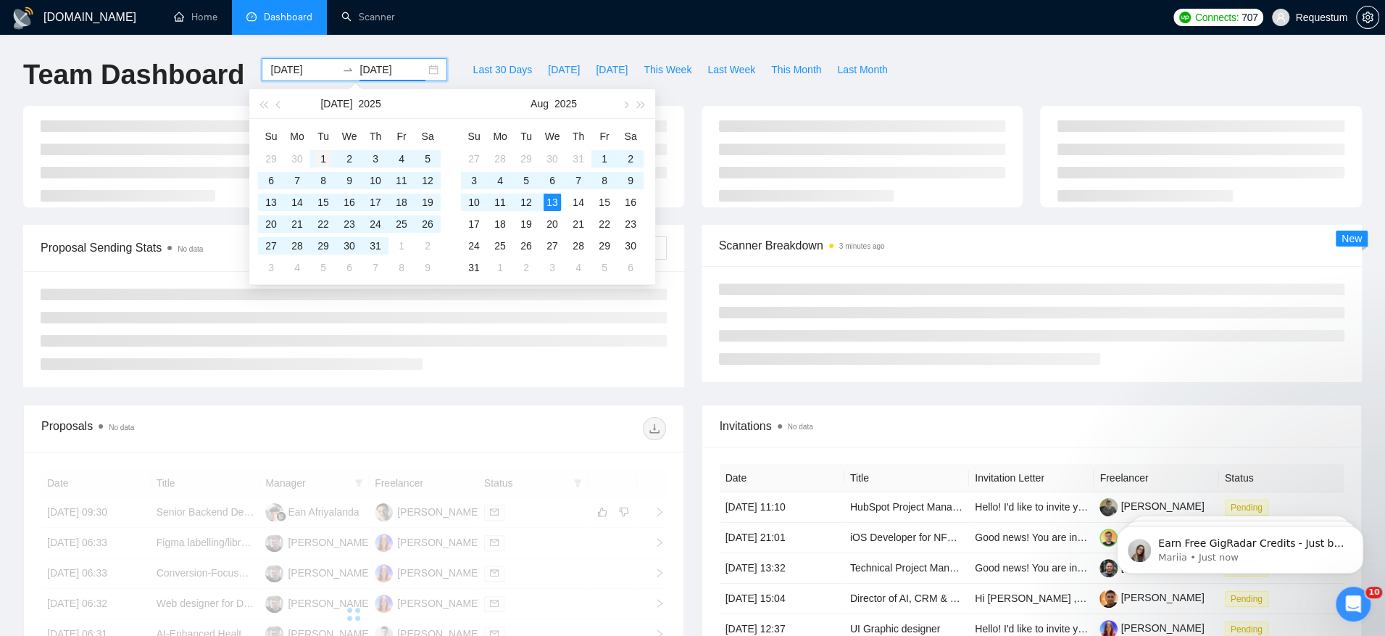
type input "2025-07-01"
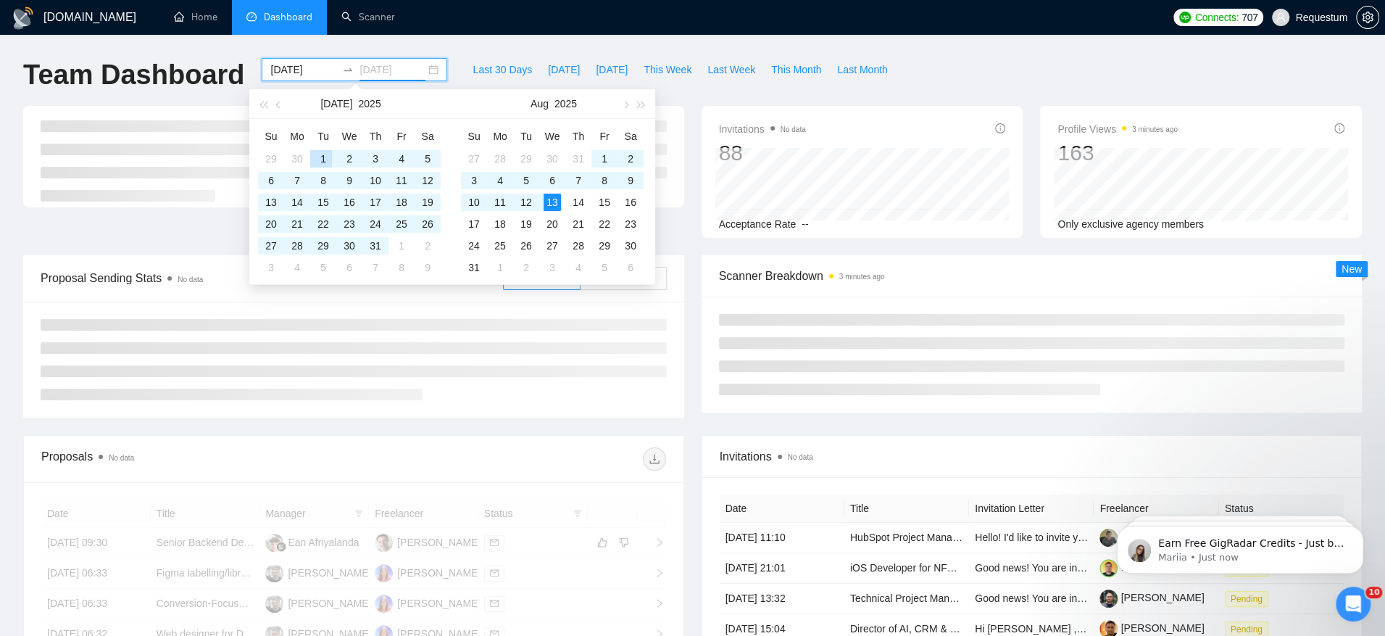
click at [319, 156] on div "1" at bounding box center [323, 158] width 17 height 17
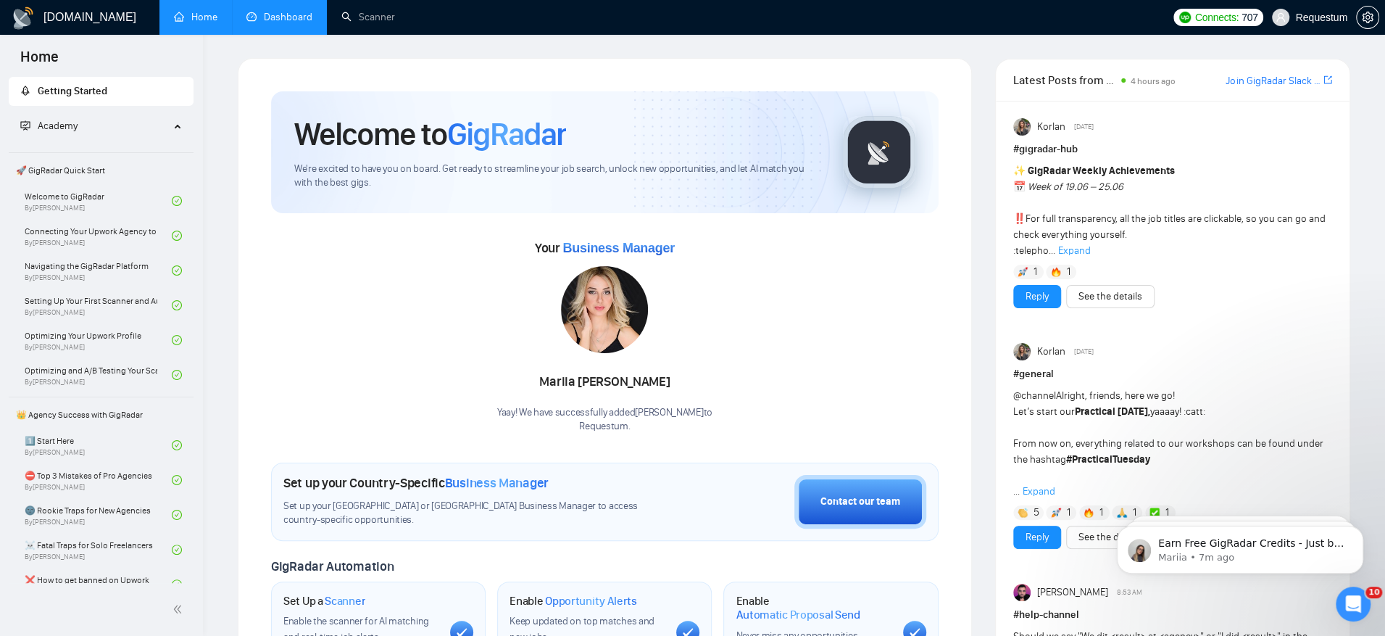
click at [275, 23] on link "Dashboard" at bounding box center [279, 17] width 66 height 12
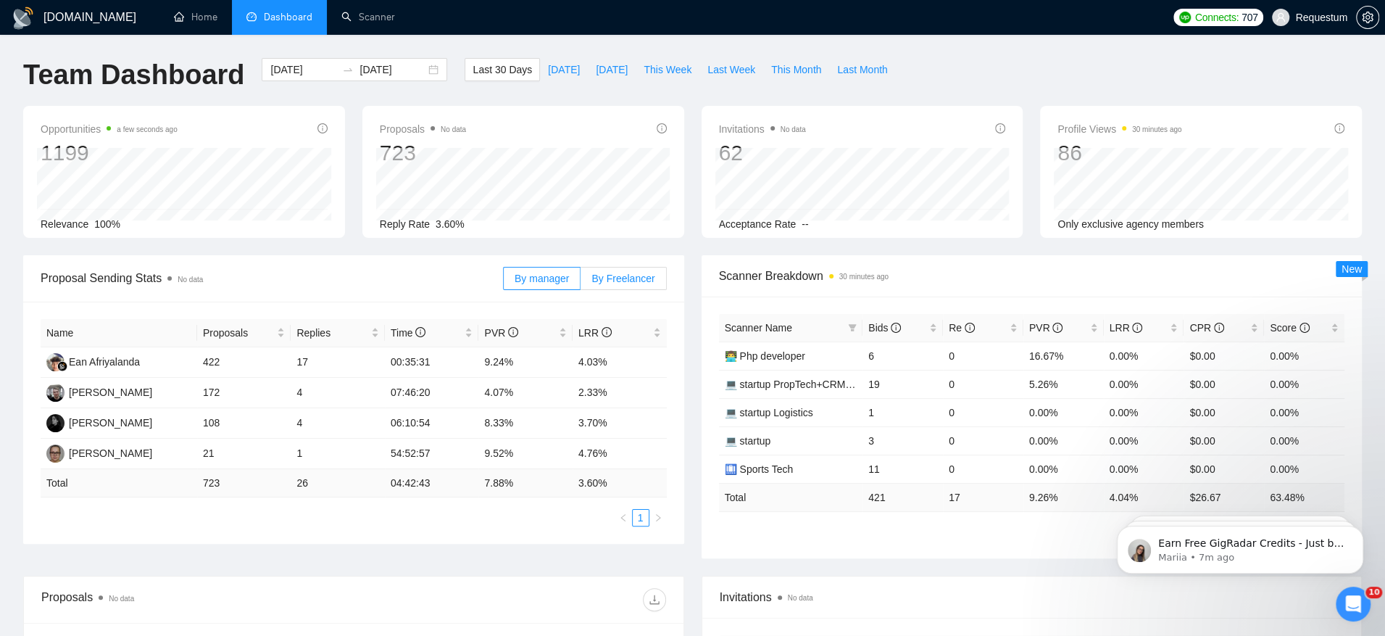
click at [619, 273] on span "By Freelancer" at bounding box center [622, 279] width 63 height 12
click at [581, 282] on input "By Freelancer" at bounding box center [581, 282] width 0 height 0
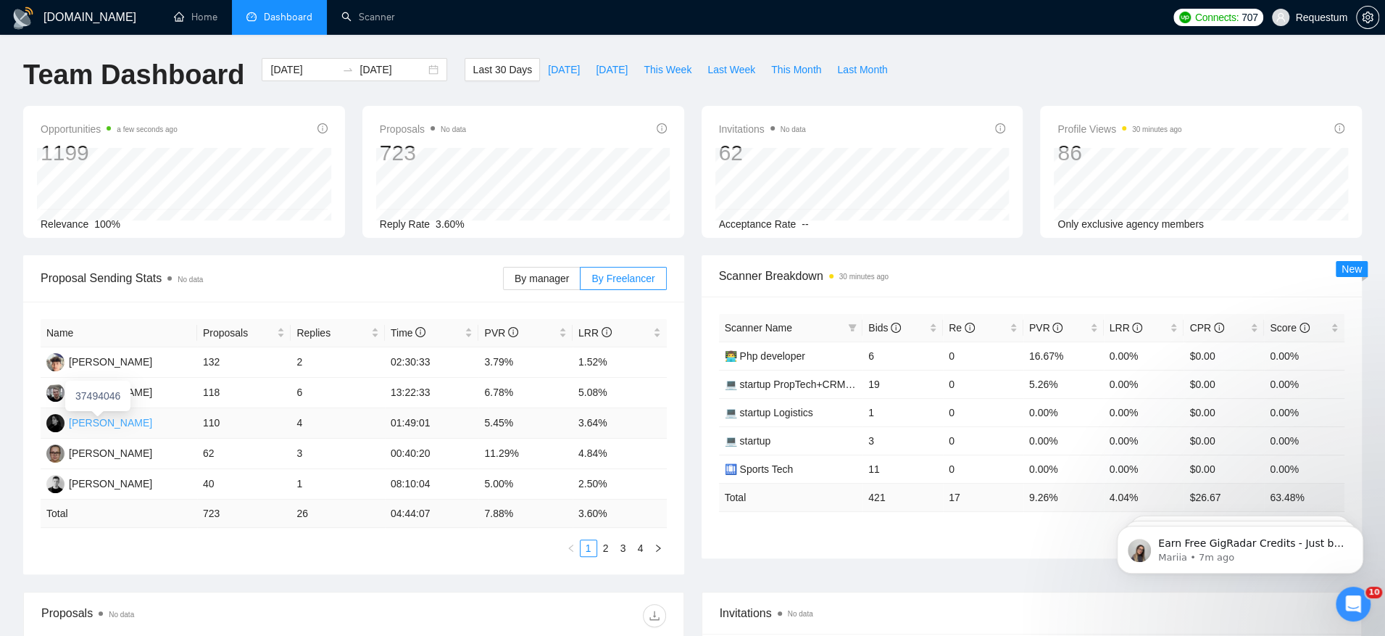
click at [129, 424] on div "Maksym Pashynov" at bounding box center [110, 423] width 83 height 16
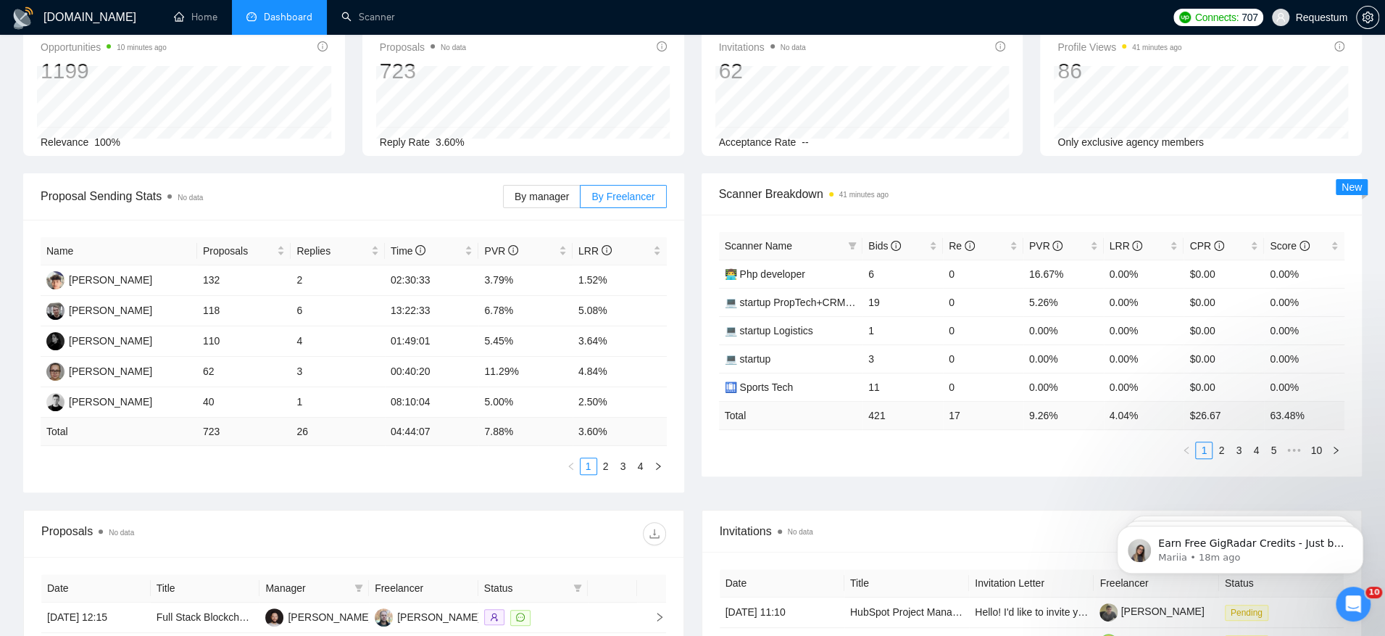
scroll to position [81, 0]
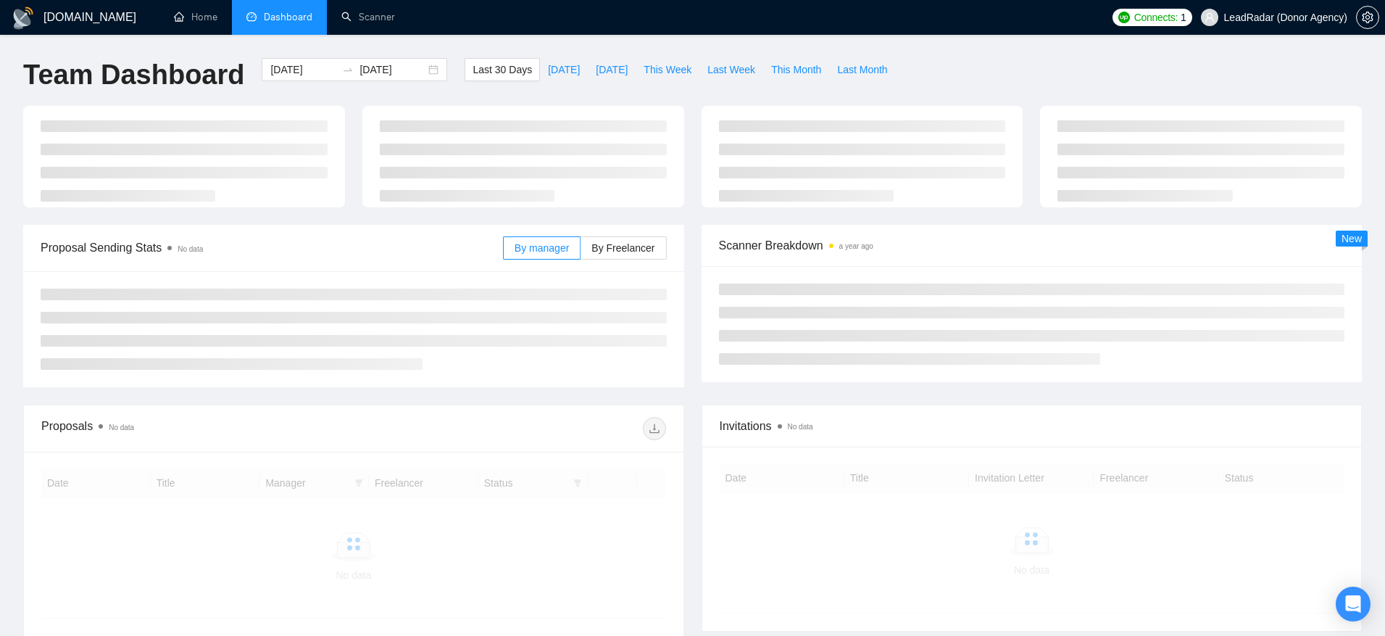
scroll to position [80, 0]
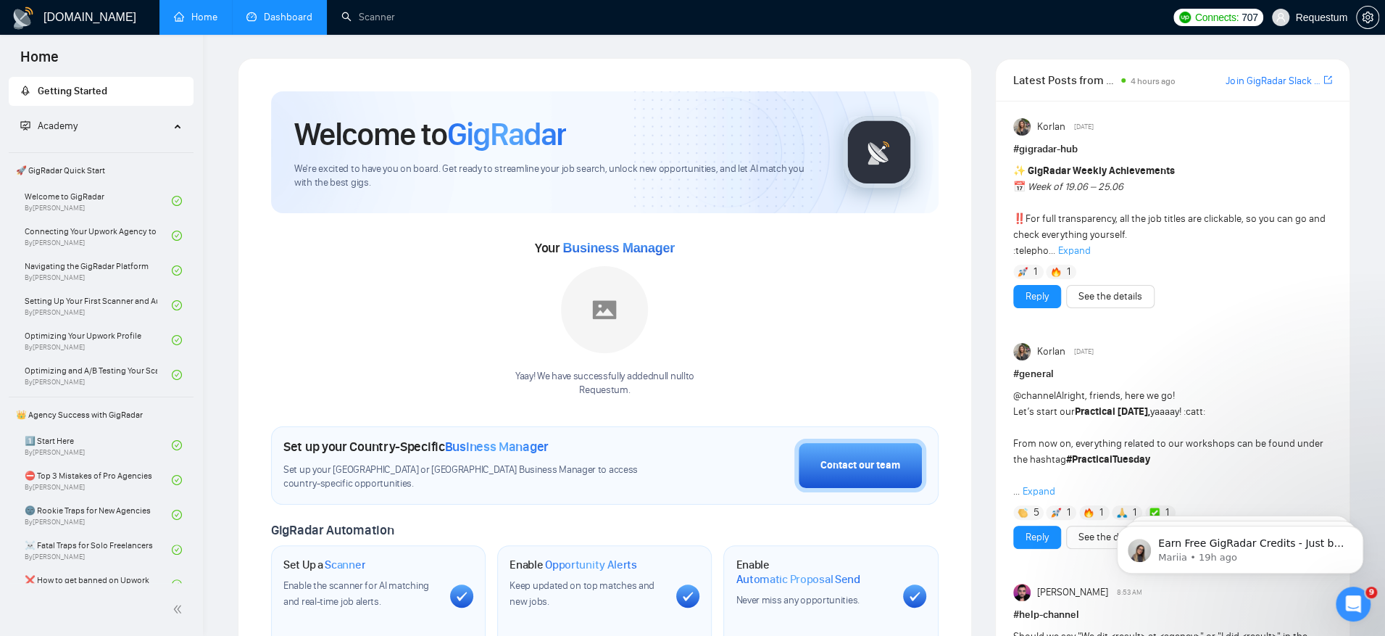
click at [299, 18] on link "Dashboard" at bounding box center [279, 17] width 66 height 12
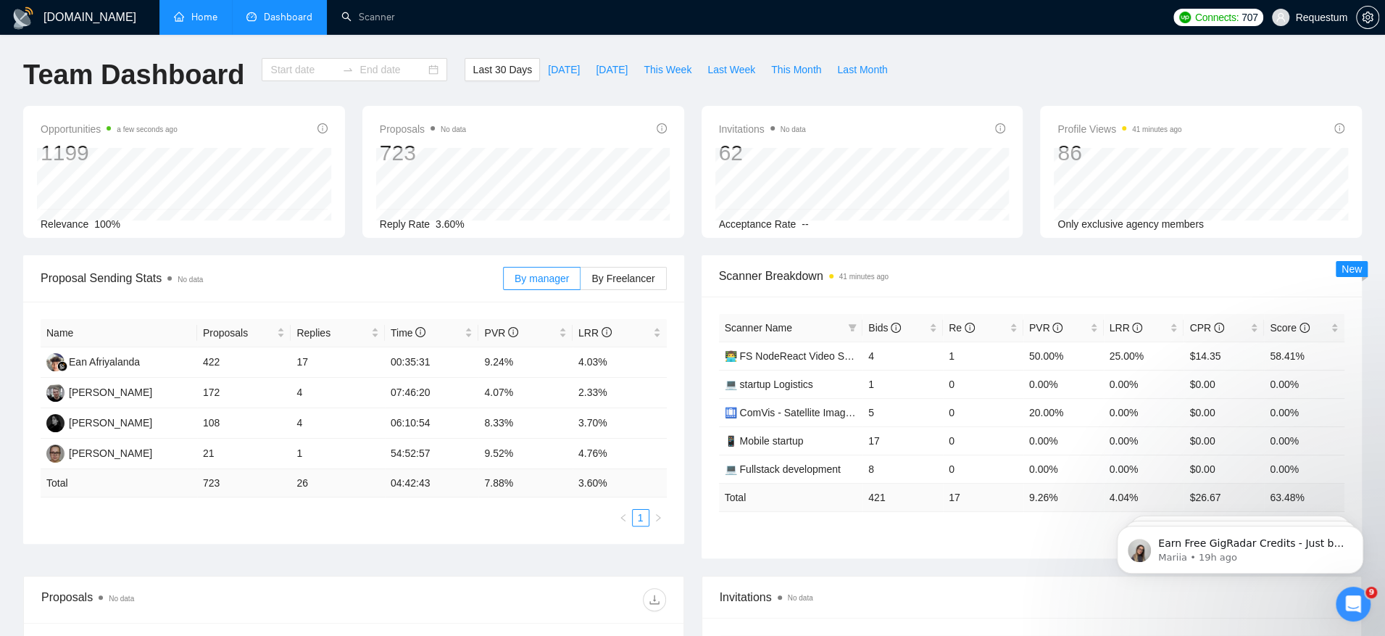
type input "[DATE]"
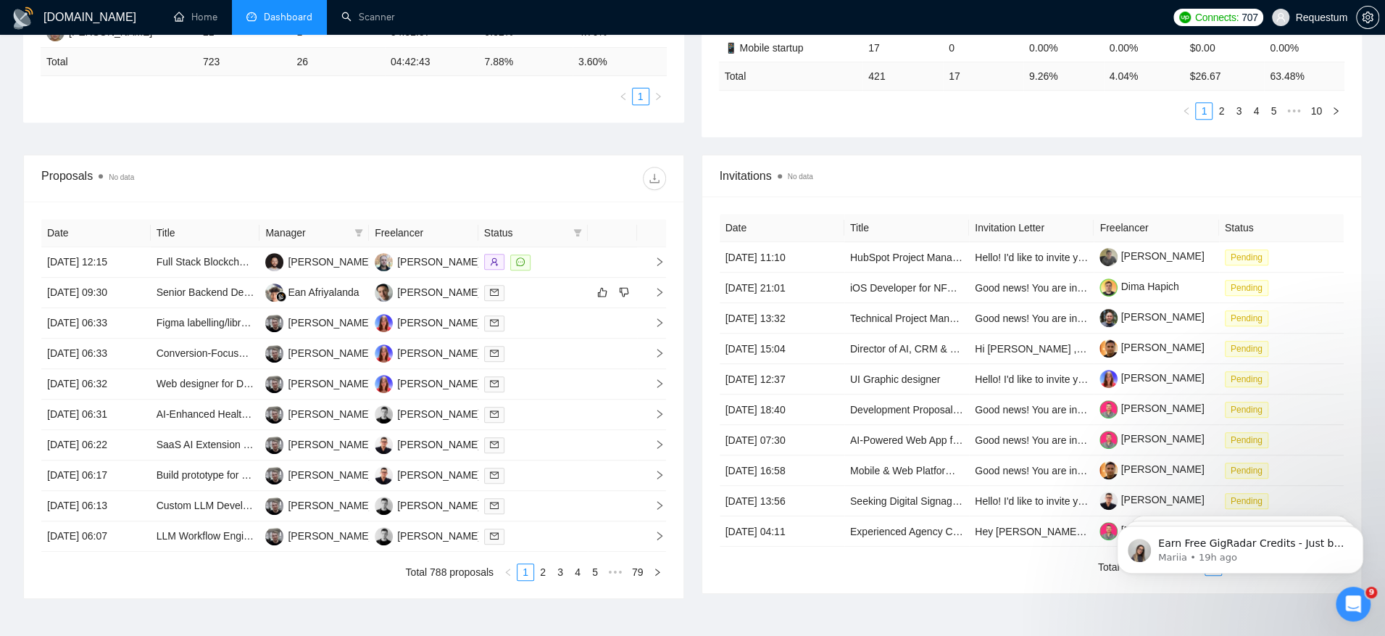
scroll to position [507, 0]
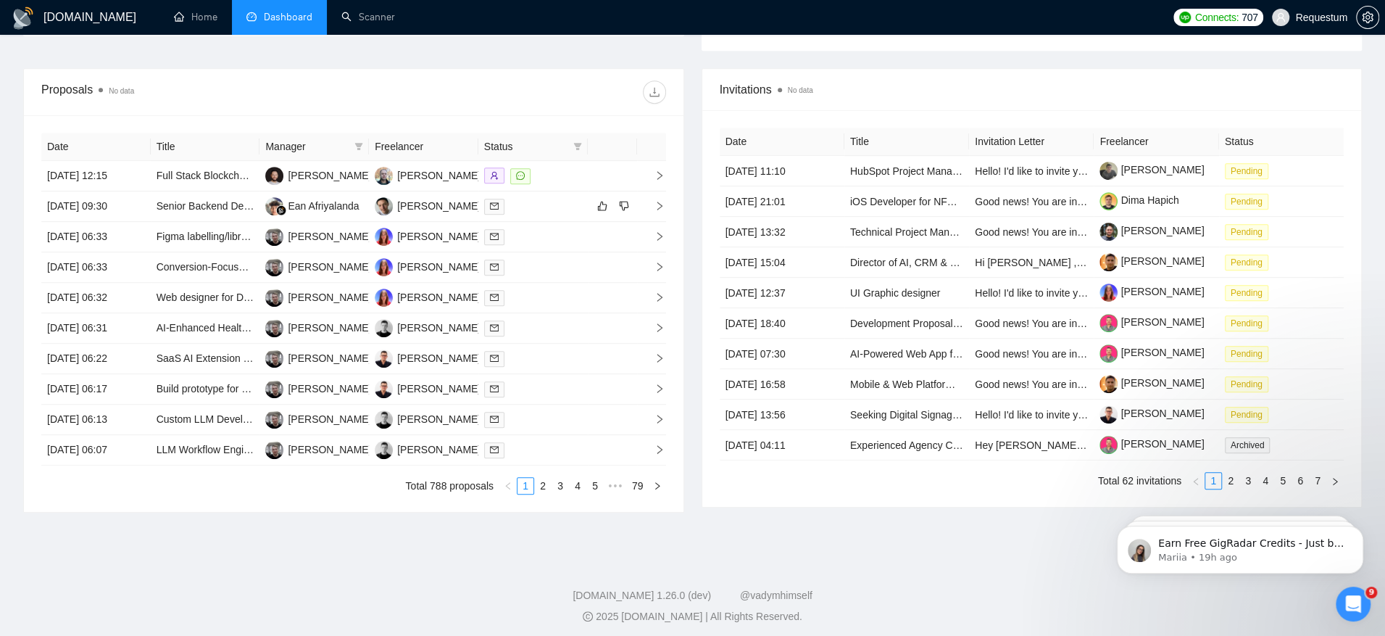
click at [862, 534] on div "[DOMAIN_NAME] Home Dashboard Scanner Connects: 707 Requestum Team Dashboard [DA…" at bounding box center [692, 67] width 1385 height 1149
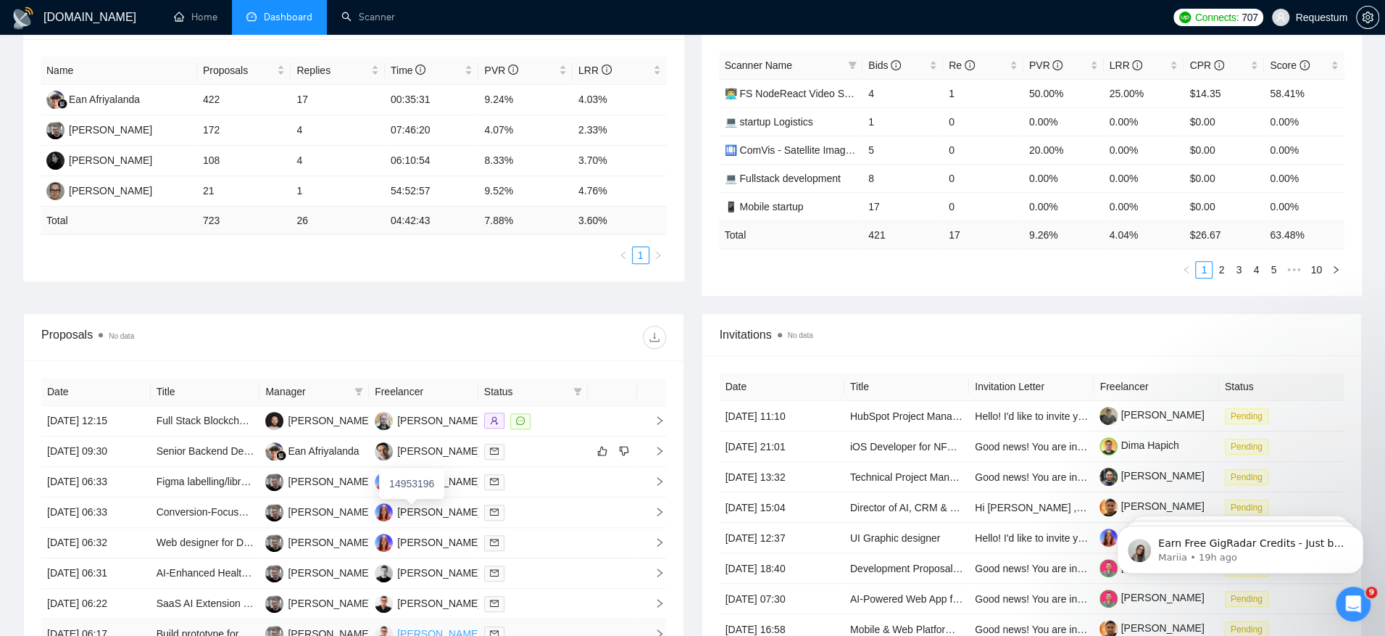
scroll to position [0, 0]
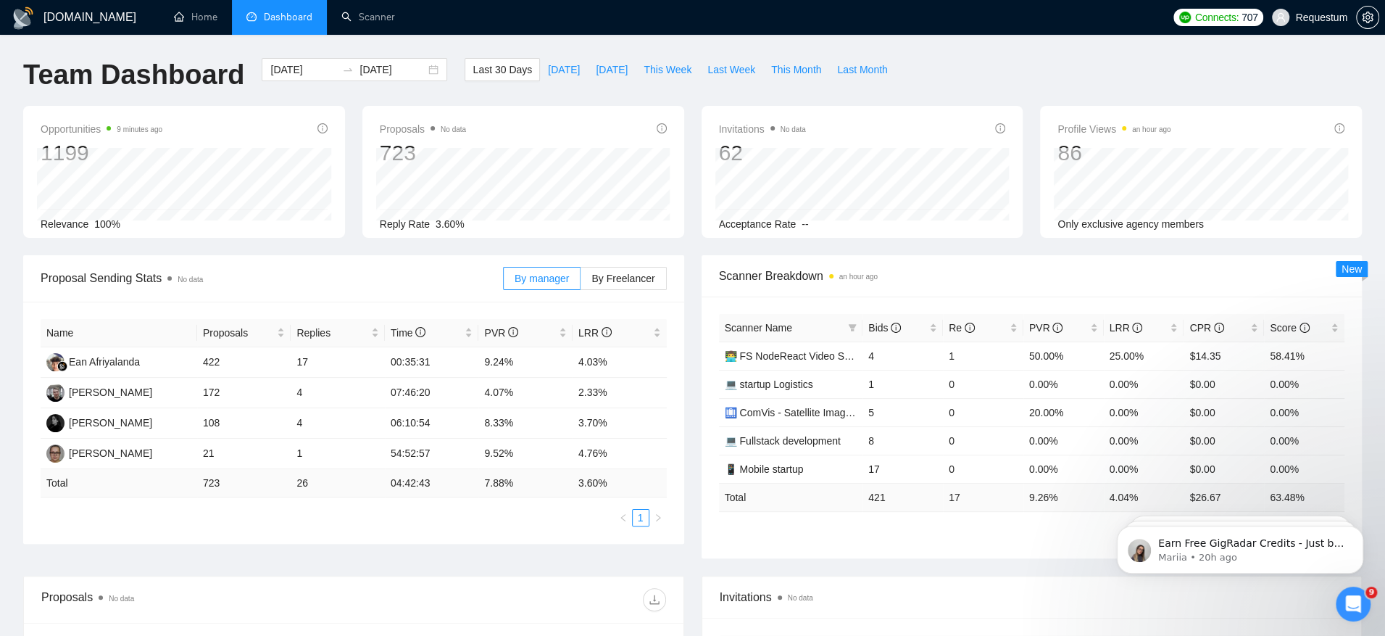
click at [990, 72] on div "Team Dashboard [DATE] [DATE] Last 30 Days [DATE] [DATE] This Week Last Week Thi…" at bounding box center [692, 82] width 1356 height 48
